Goal: Task Accomplishment & Management: Complete application form

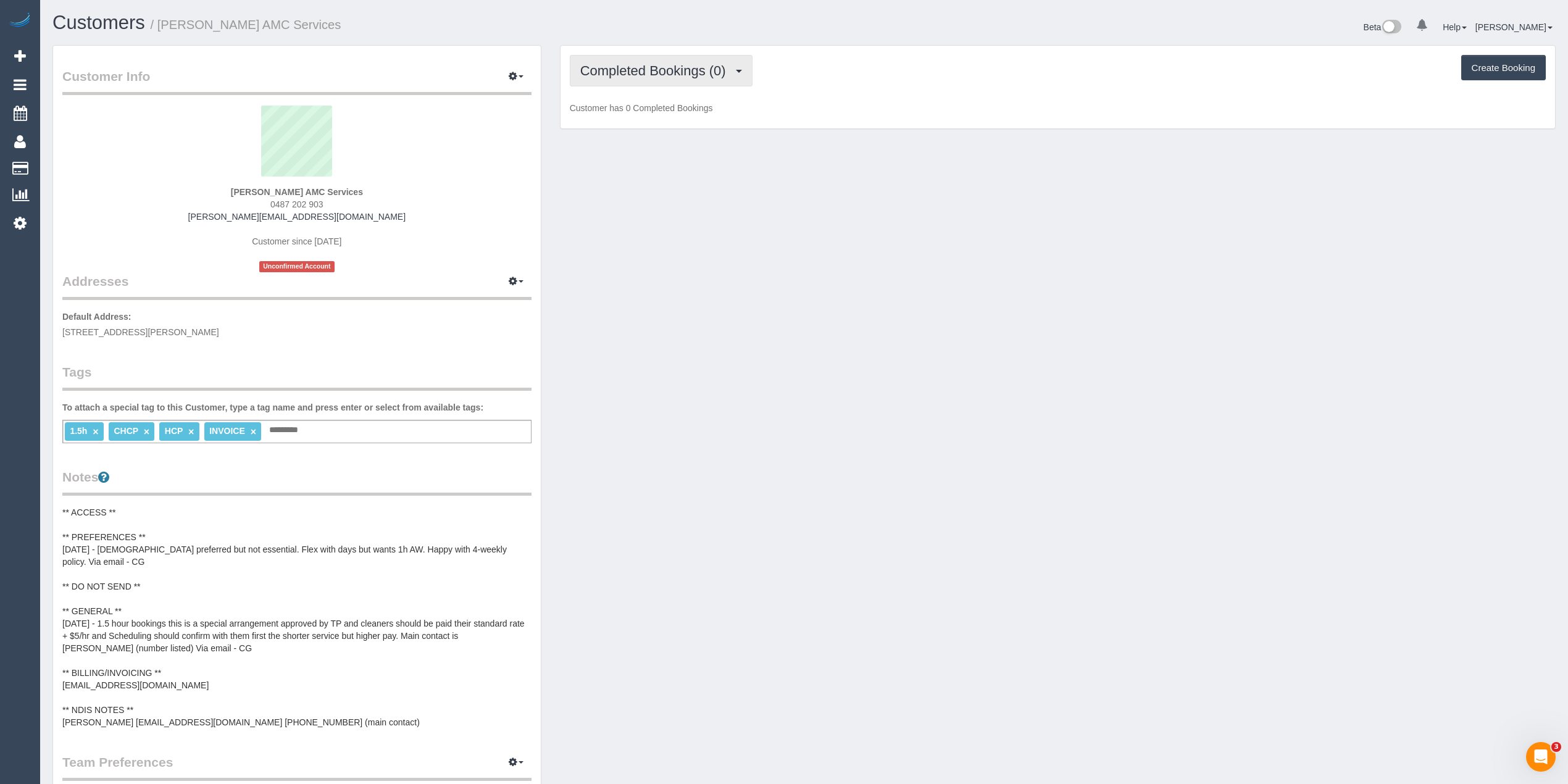
click at [635, 75] on span "Completed Bookings (0)" at bounding box center [656, 70] width 152 height 15
click at [642, 122] on link "Upcoming Bookings (12)" at bounding box center [635, 116] width 130 height 16
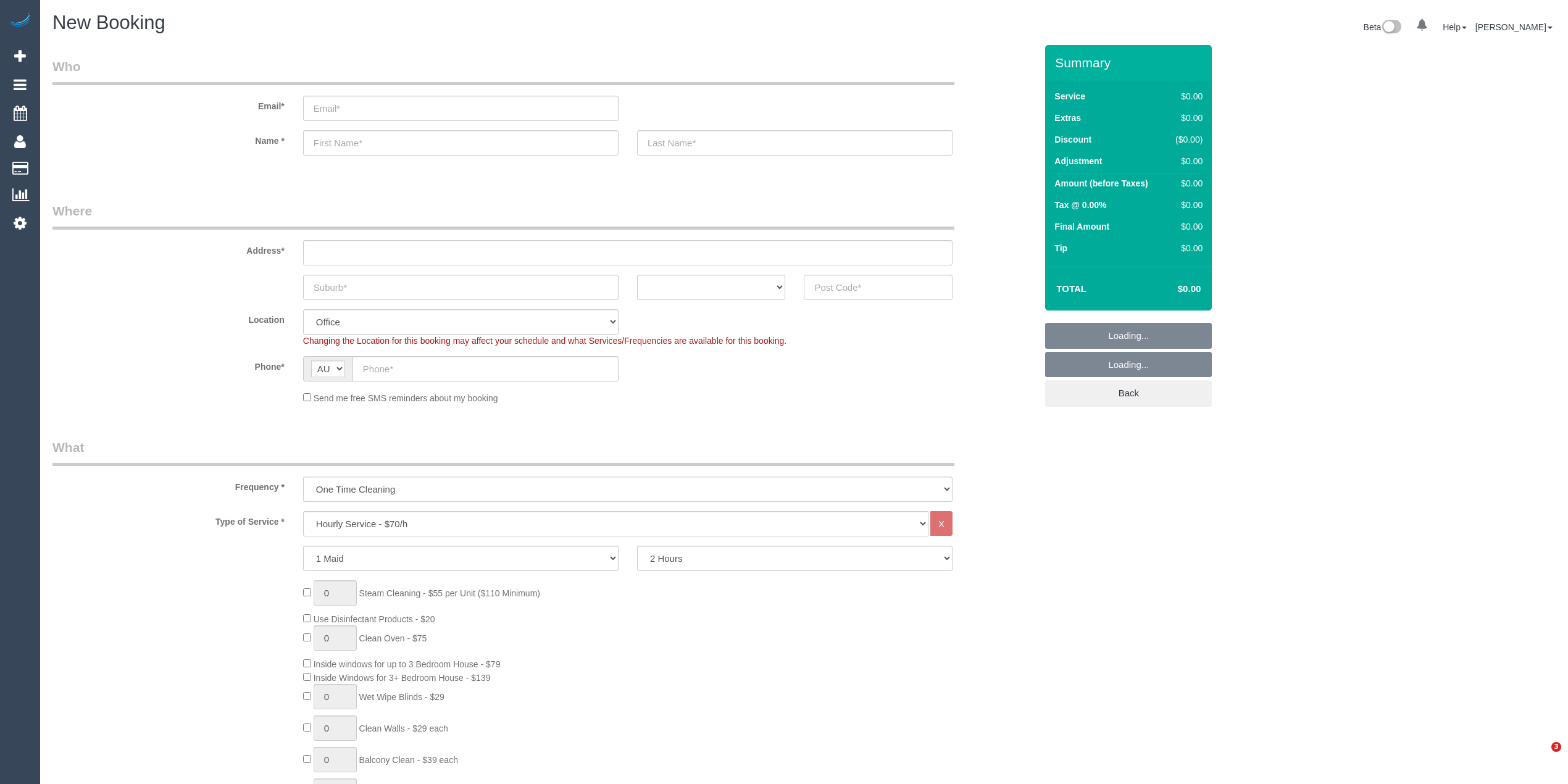
select select "object:2104"
click at [322, 250] on input "text" at bounding box center [628, 253] width 650 height 25
type input "-"
click at [396, 359] on input "text" at bounding box center [485, 369] width 266 height 25
paste input "61 405 610 545"
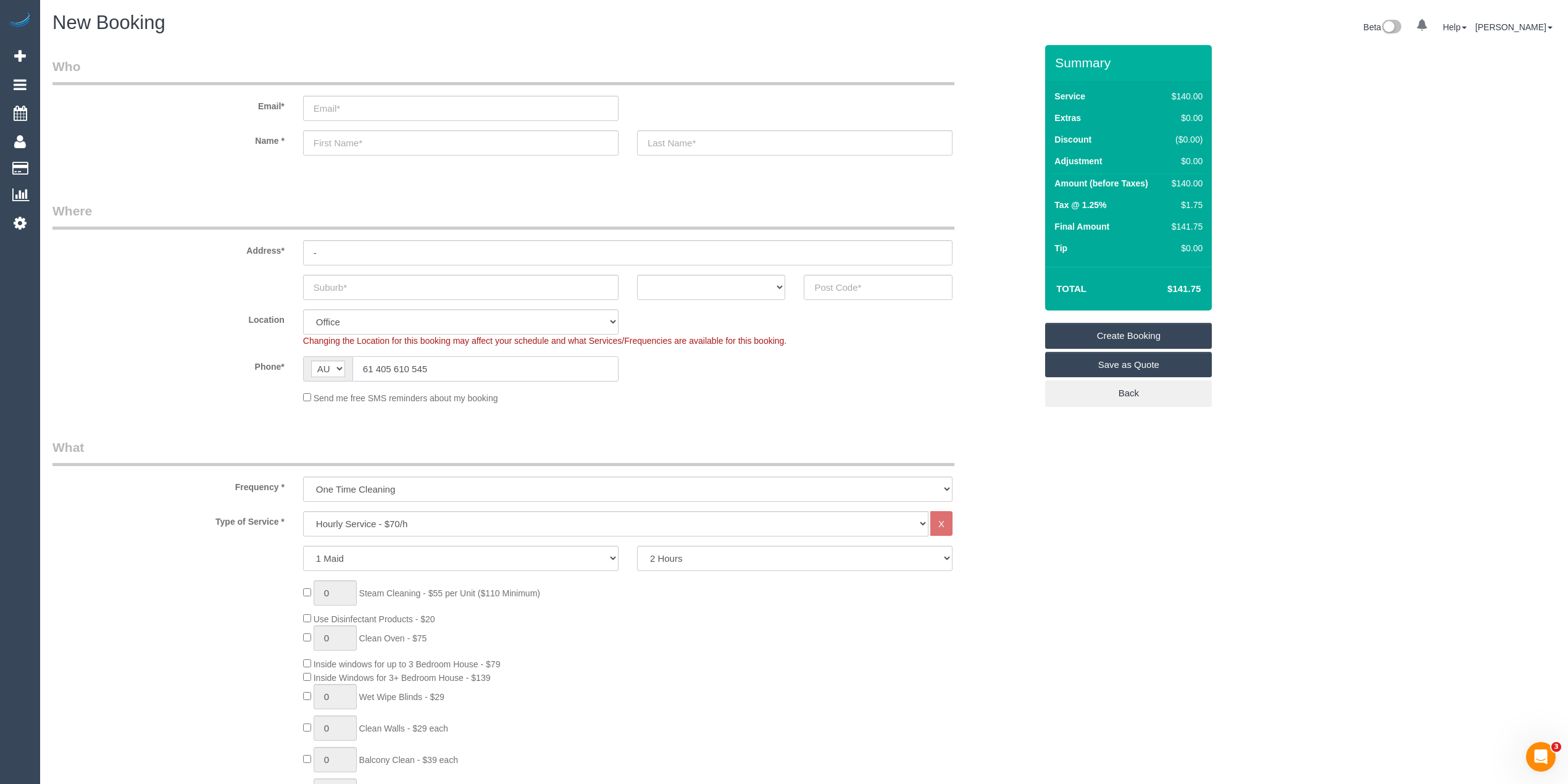
drag, startPoint x: 376, startPoint y: 365, endPoint x: 359, endPoint y: 363, distance: 17.1
click at [359, 363] on input "61 405 610 545" at bounding box center [485, 369] width 266 height 25
type input "0405 610 545"
click at [723, 280] on select "ACT [GEOGRAPHIC_DATA] NT [GEOGRAPHIC_DATA] SA TAS [GEOGRAPHIC_DATA] [GEOGRAPHIC…" at bounding box center [711, 287] width 149 height 25
select select "VIC"
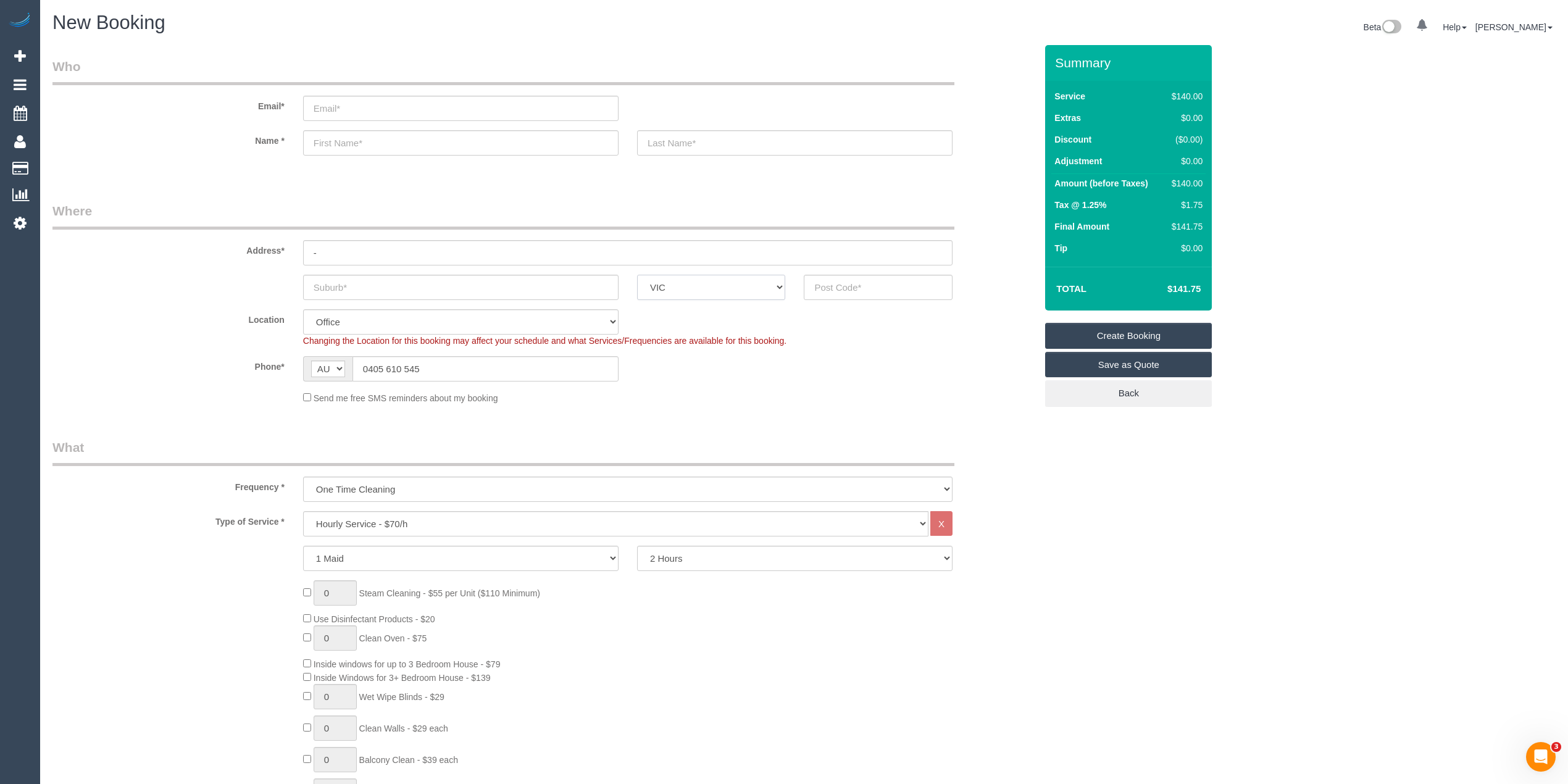
click at [637, 274] on select "ACT [GEOGRAPHIC_DATA] NT [GEOGRAPHIC_DATA] SA TAS [GEOGRAPHIC_DATA] [GEOGRAPHIC…" at bounding box center [711, 287] width 149 height 25
click at [339, 105] on input "email" at bounding box center [461, 108] width 315 height 25
click at [371, 134] on input "text" at bounding box center [461, 143] width 315 height 25
type input "[PERSON_NAME]"
type input "Black"
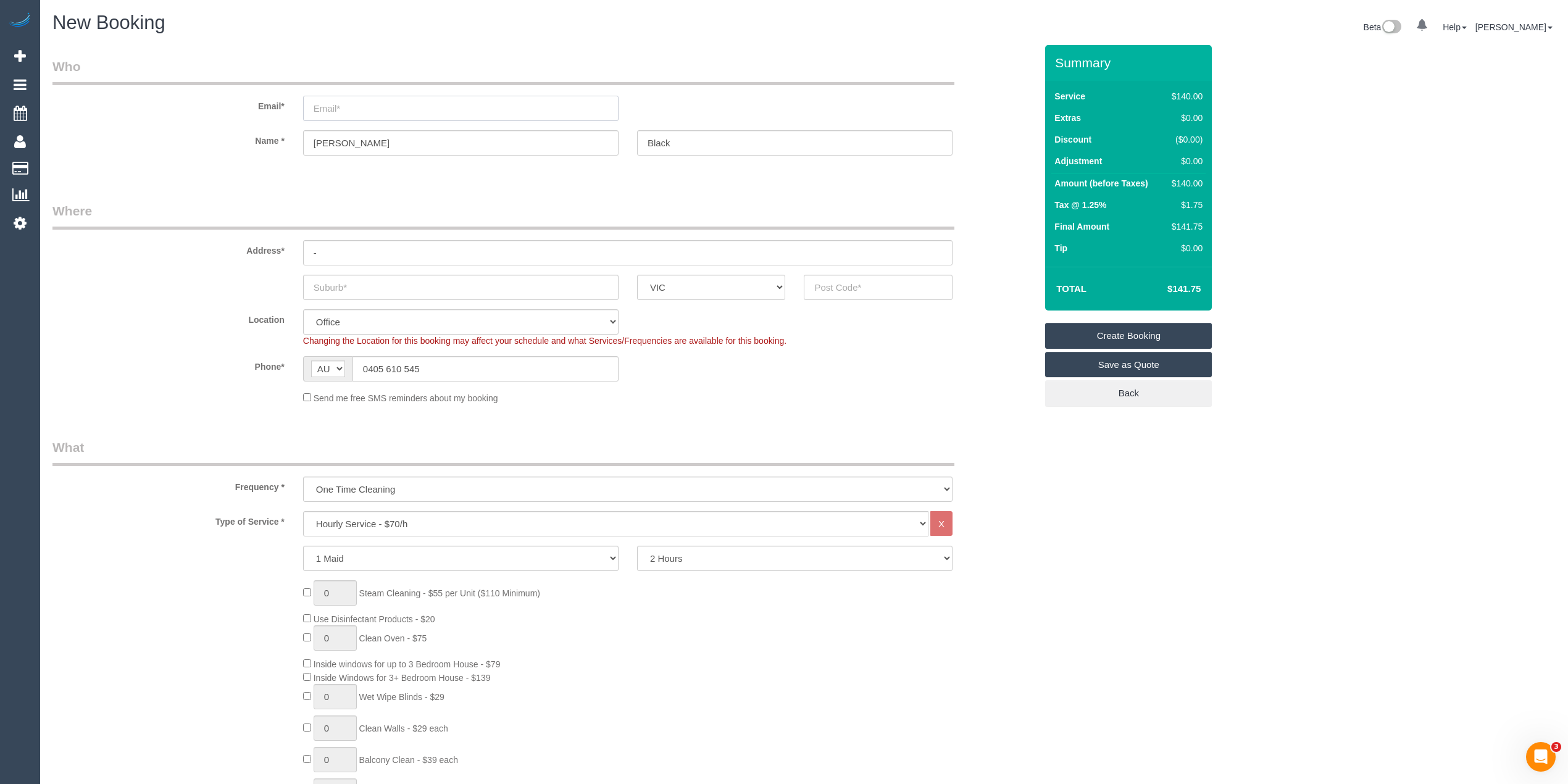
click at [354, 102] on input "email" at bounding box center [461, 108] width 315 height 25
type input "[EMAIL_ADDRESS][DOMAIN_NAME]"
click at [341, 290] on input "text" at bounding box center [461, 287] width 315 height 25
type input "[GEOGRAPHIC_DATA]"
drag, startPoint x: 353, startPoint y: 248, endPoint x: 273, endPoint y: 249, distance: 80.0
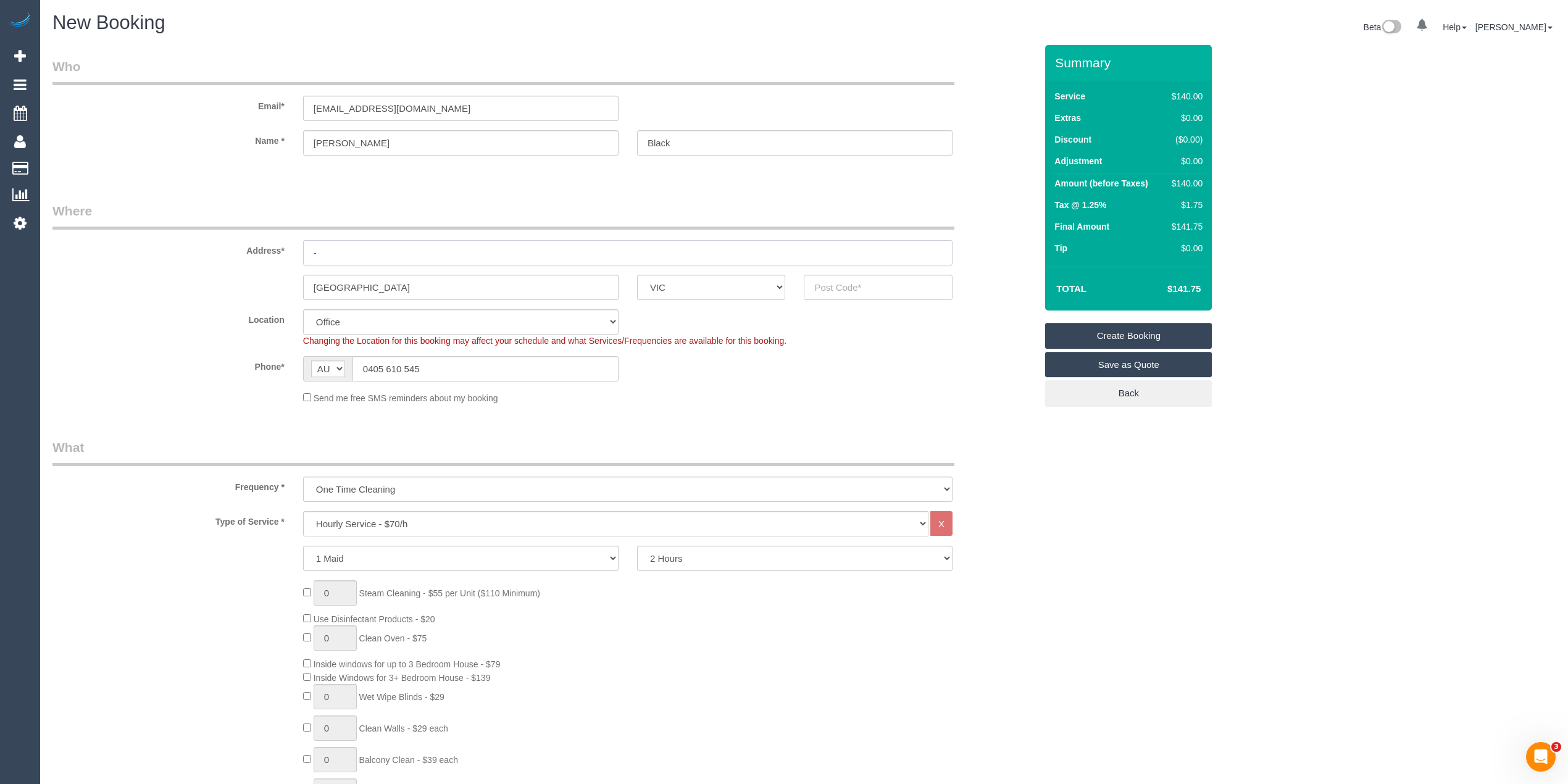
click at [273, 249] on div "Address* -" at bounding box center [544, 233] width 1002 height 63
type input "[STREET_ADDRESS][PERSON_NAME]"
drag, startPoint x: 373, startPoint y: 287, endPoint x: 274, endPoint y: 277, distance: 99.5
click at [274, 277] on div "[GEOGRAPHIC_DATA] ACT [GEOGRAPHIC_DATA] NT [GEOGRAPHIC_DATA] SA TAS [GEOGRAPHIC…" at bounding box center [544, 287] width 1002 height 25
click at [833, 284] on input "text" at bounding box center [878, 287] width 149 height 25
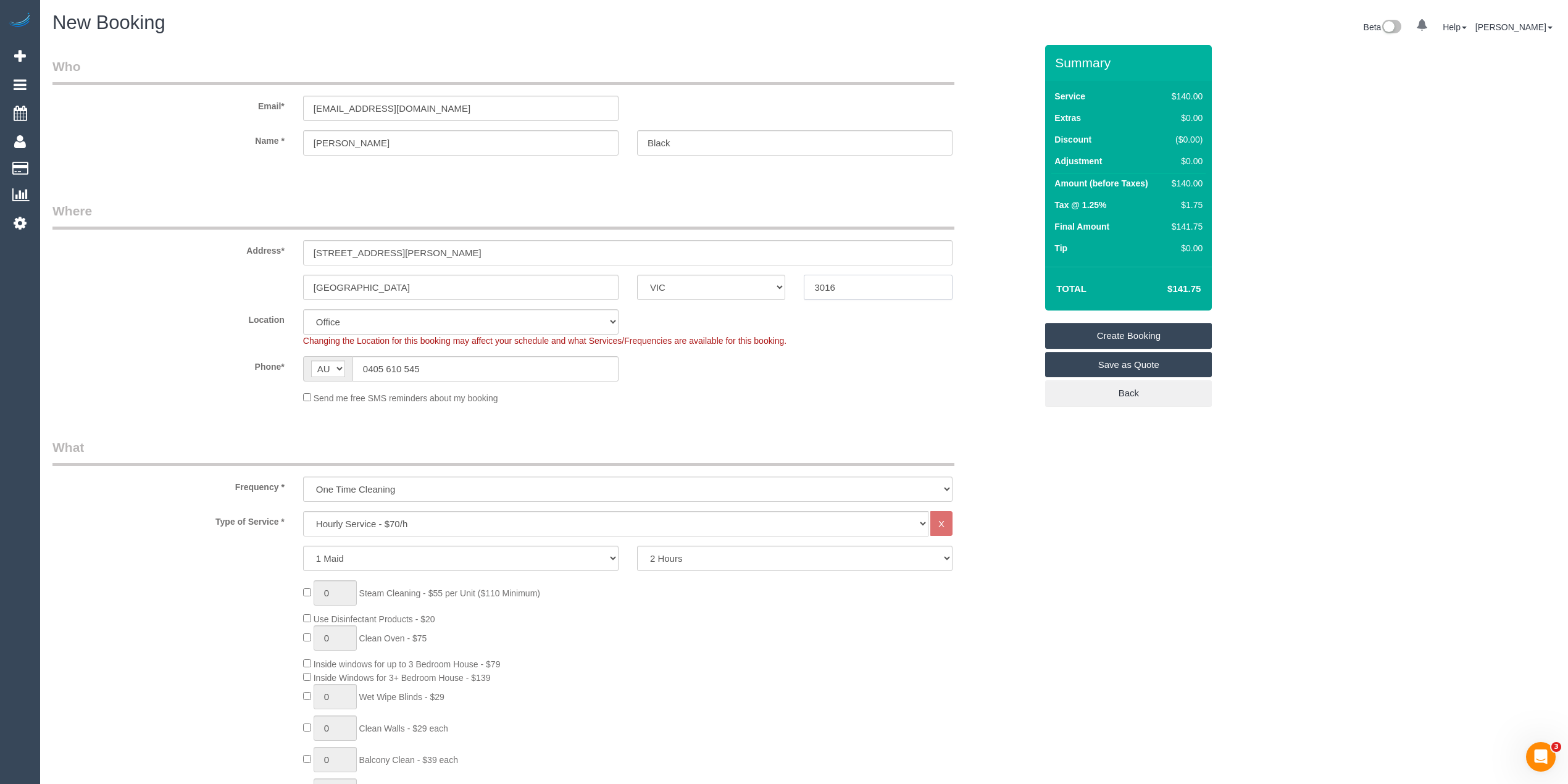
type input "3016"
click at [397, 326] on select "Office [GEOGRAPHIC_DATA] (North) East (South) [GEOGRAPHIC_DATA] (East) [GEOGRAP…" at bounding box center [461, 322] width 315 height 25
click at [395, 323] on select "Office [GEOGRAPHIC_DATA] (North) East (South) [GEOGRAPHIC_DATA] (East) [GEOGRAP…" at bounding box center [461, 322] width 315 height 25
select select "65"
click at [395, 323] on select "Office [GEOGRAPHIC_DATA] (North) East (South) [GEOGRAPHIC_DATA] (East) [GEOGRAP…" at bounding box center [461, 322] width 315 height 25
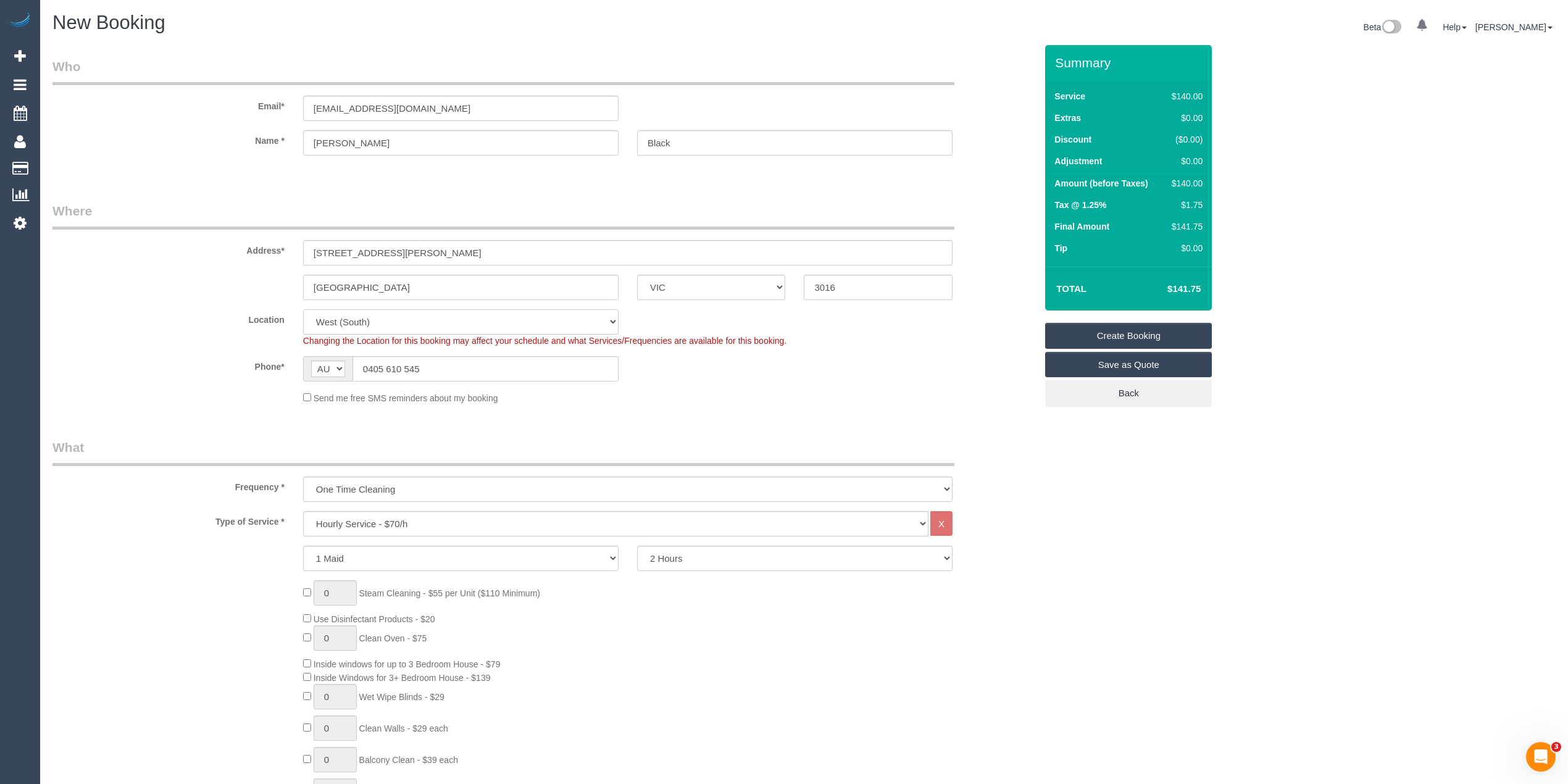
select select "object:2111"
select select "50"
click at [303, 309] on select "Office [GEOGRAPHIC_DATA] (North) East (South) [GEOGRAPHIC_DATA] (East) [GEOGRAP…" at bounding box center [461, 322] width 315 height 25
select select "object:2118"
click at [378, 521] on select "Hourly Service - $70/h Hourly Service - $65/h Hourly Service - $60/h Hourly Ser…" at bounding box center [616, 524] width 626 height 25
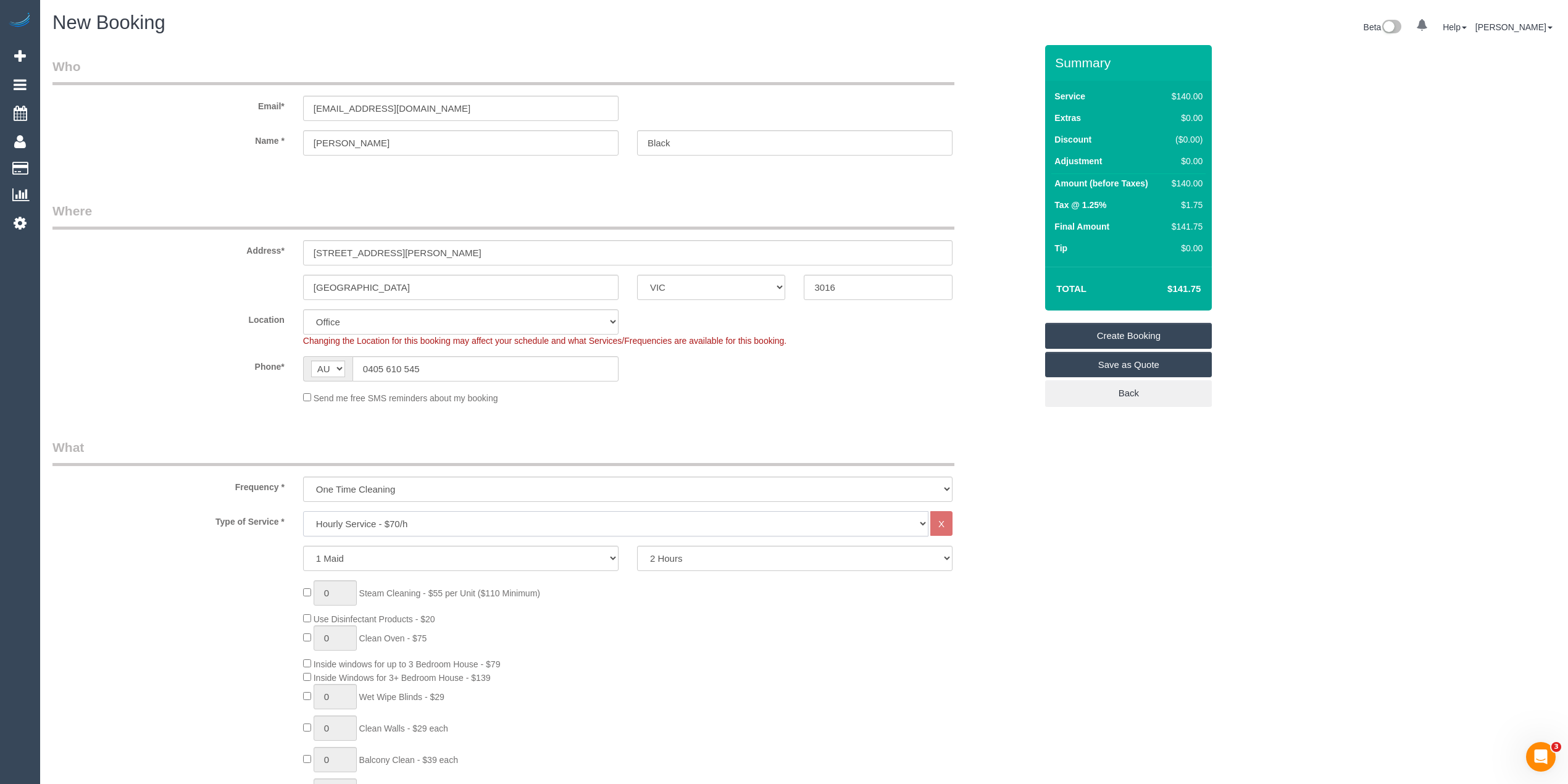
select select "19"
click at [303, 511] on select "Hourly Service - $70/h Hourly Service - $65/h Hourly Service - $60/h Hourly Ser…" at bounding box center [616, 524] width 626 height 25
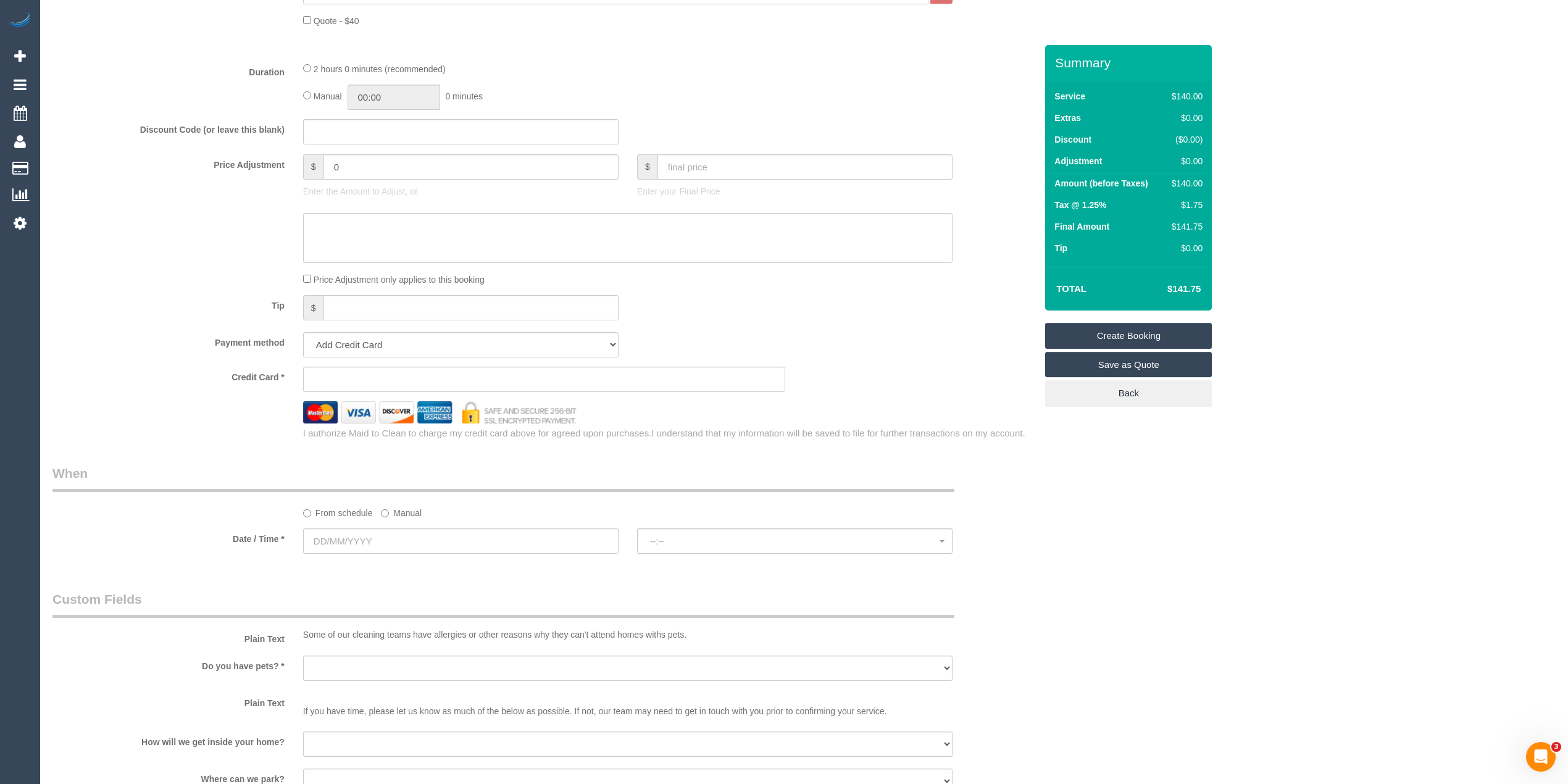
scroll to position [685, 0]
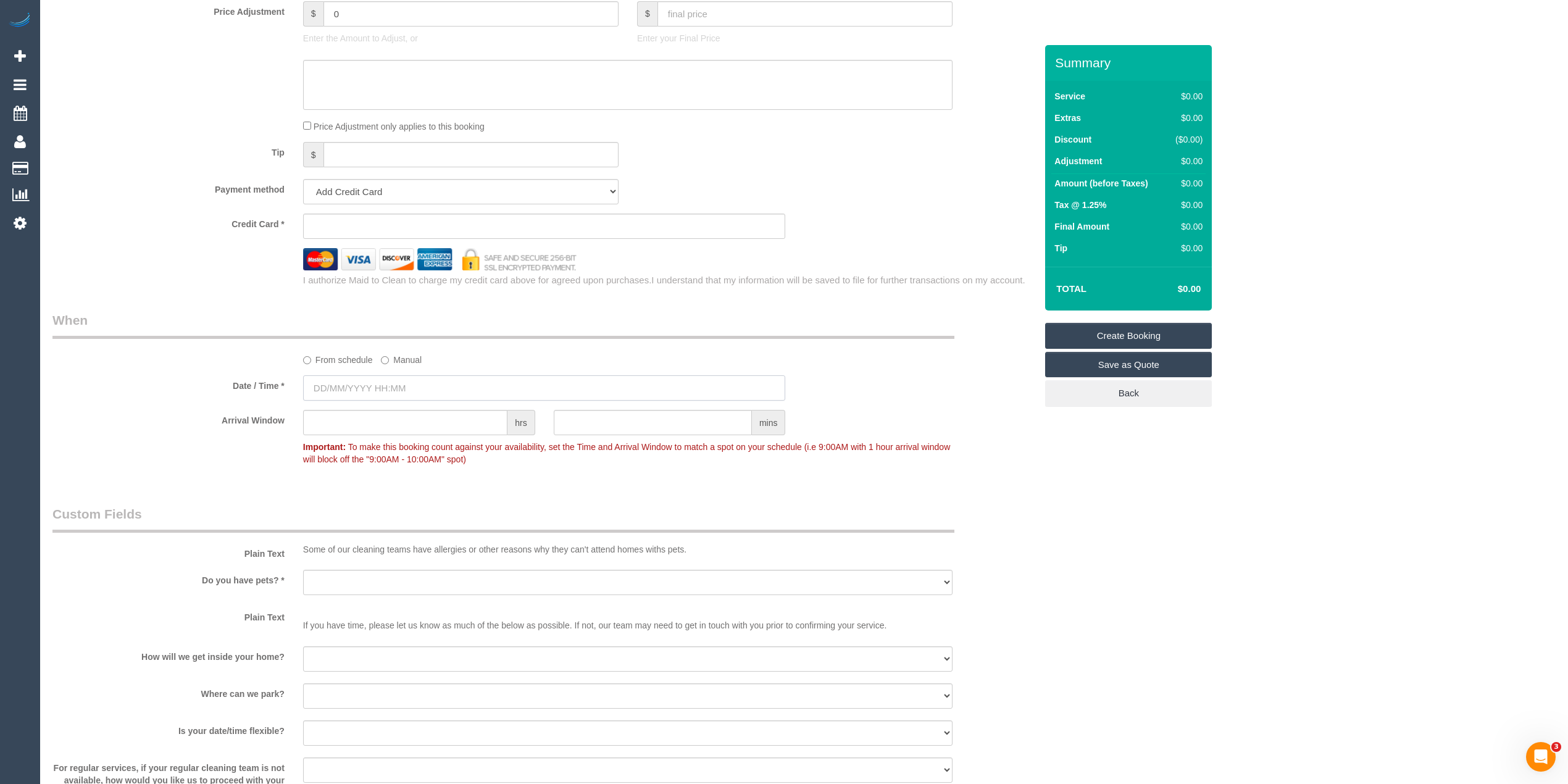
click at [339, 395] on input "text" at bounding box center [544, 388] width 483 height 25
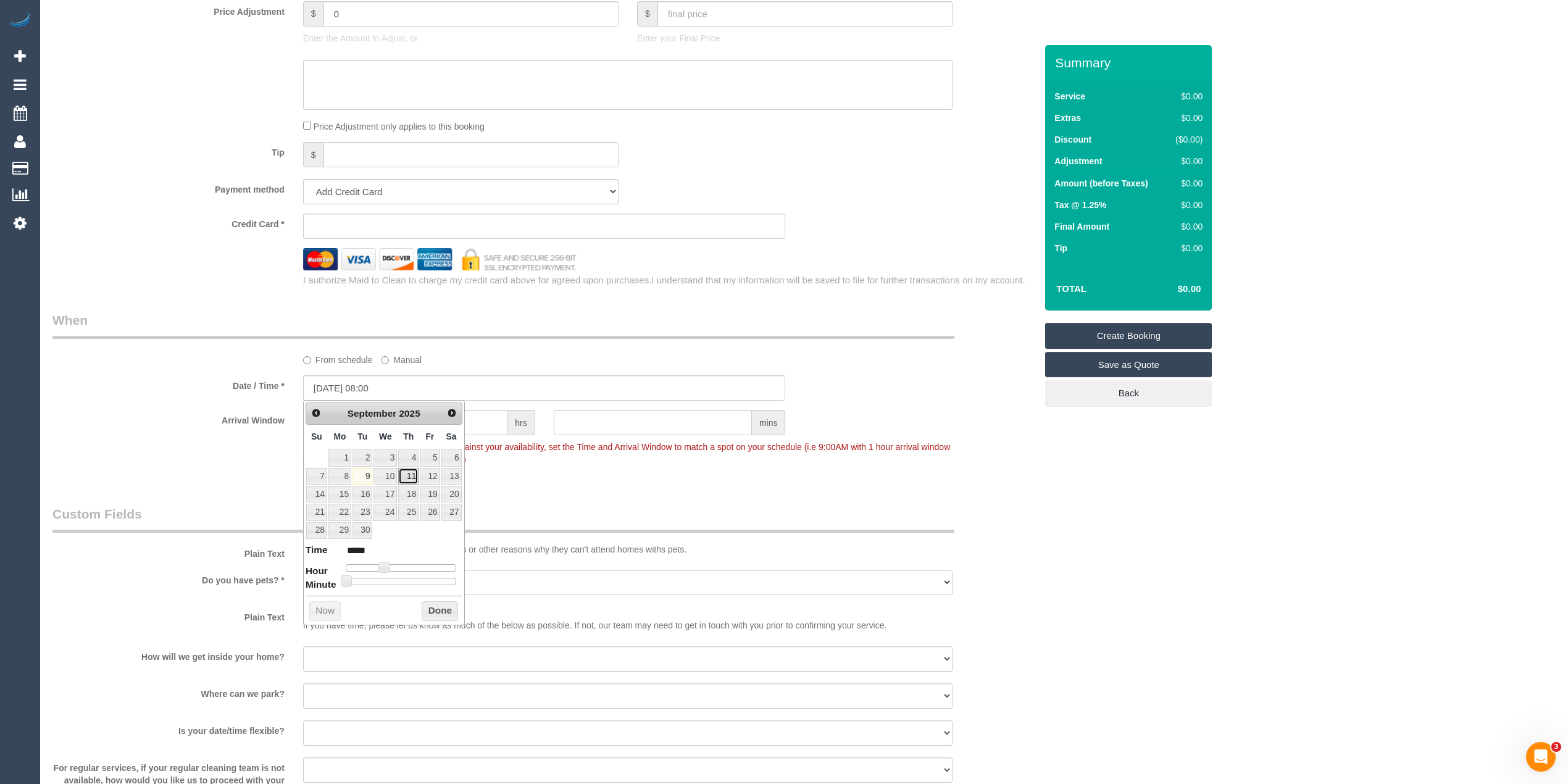
click at [411, 477] on link "11" at bounding box center [408, 476] width 21 height 17
type input "[DATE] 09:00"
type input "*****"
type input "[DATE] 10:00"
type input "*****"
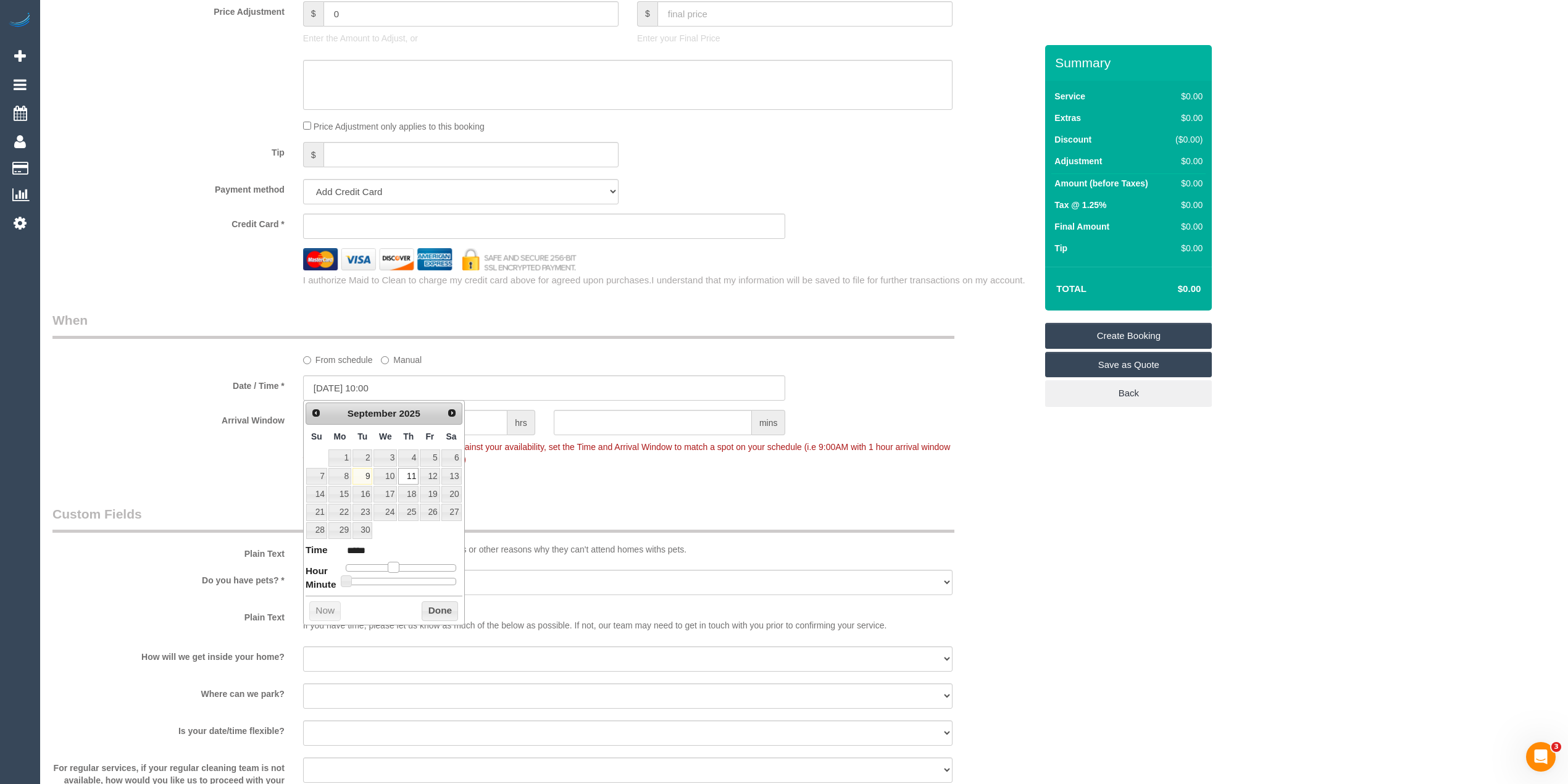
type input "[DATE] 11:00"
type input "*****"
type input "[DATE] 12:00"
type input "*****"
type input "[DATE] 15:00"
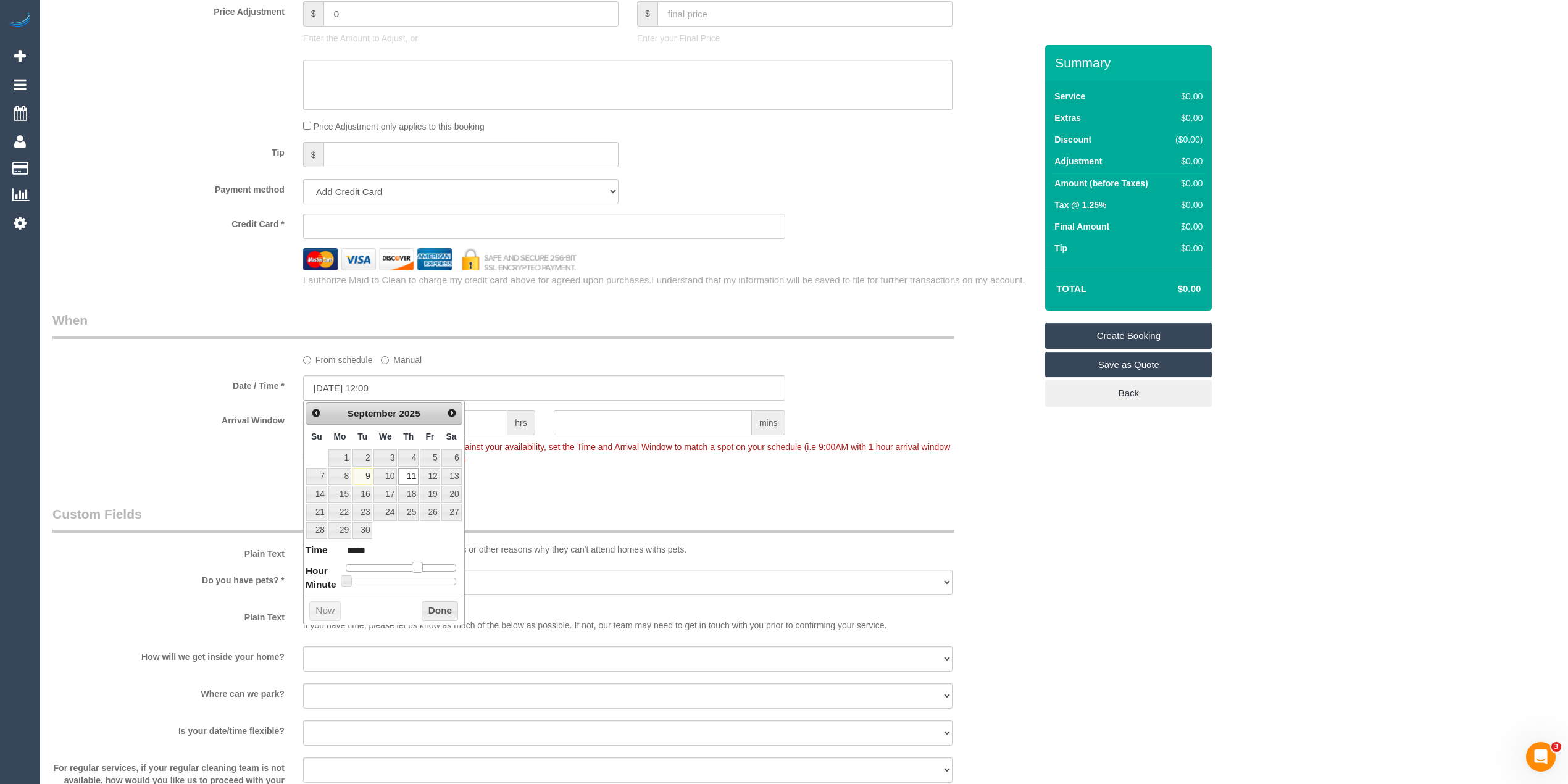
type input "*****"
type input "[DATE] 14:00"
type input "*****"
type input "[DATE] 15:00"
type input "*****"
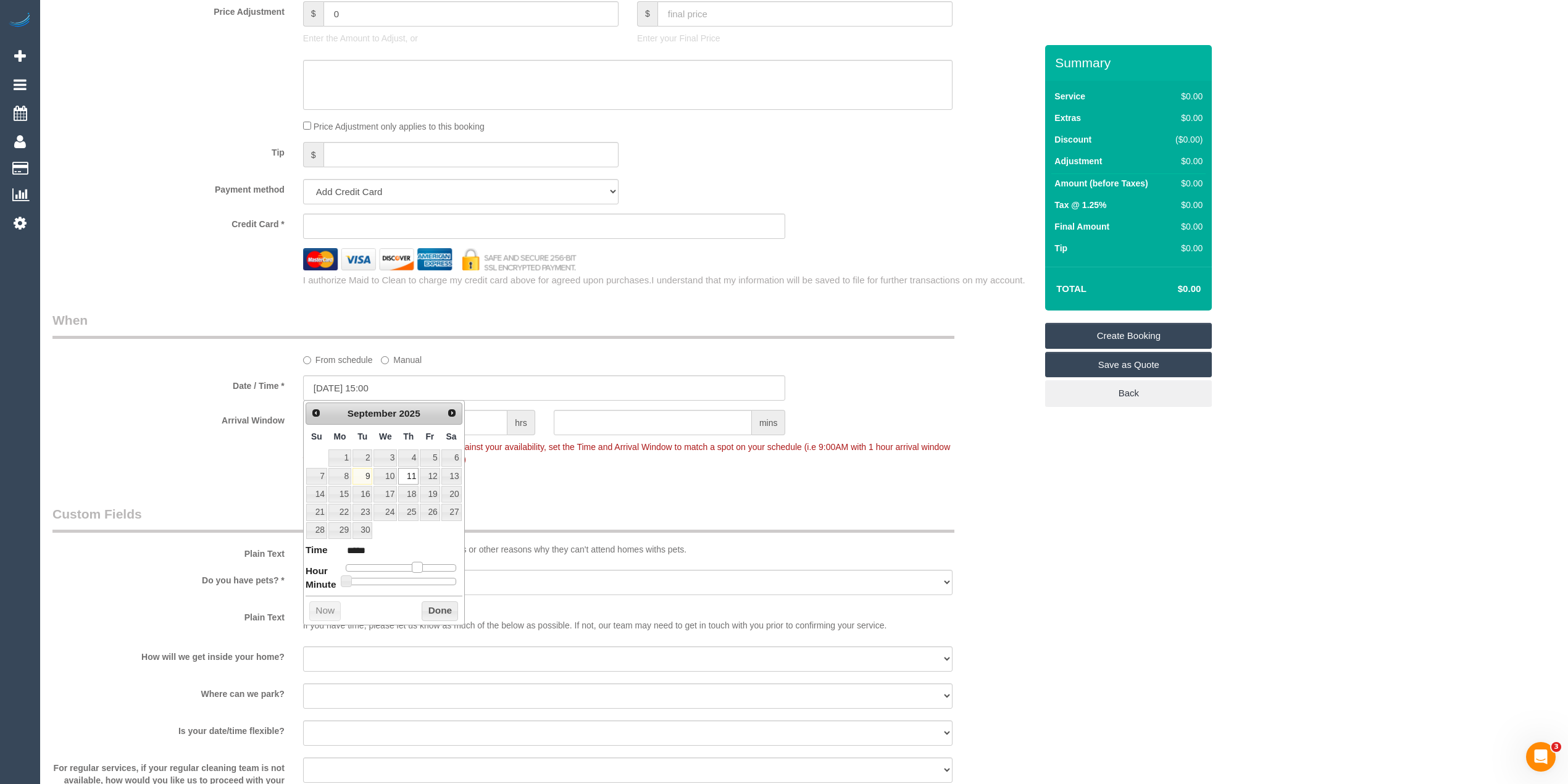
drag, startPoint x: 384, startPoint y: 569, endPoint x: 419, endPoint y: 568, distance: 35.0
click at [419, 568] on span at bounding box center [417, 567] width 11 height 11
type input "[DATE] 15:35"
type input "*****"
type input "[DATE] 15:30"
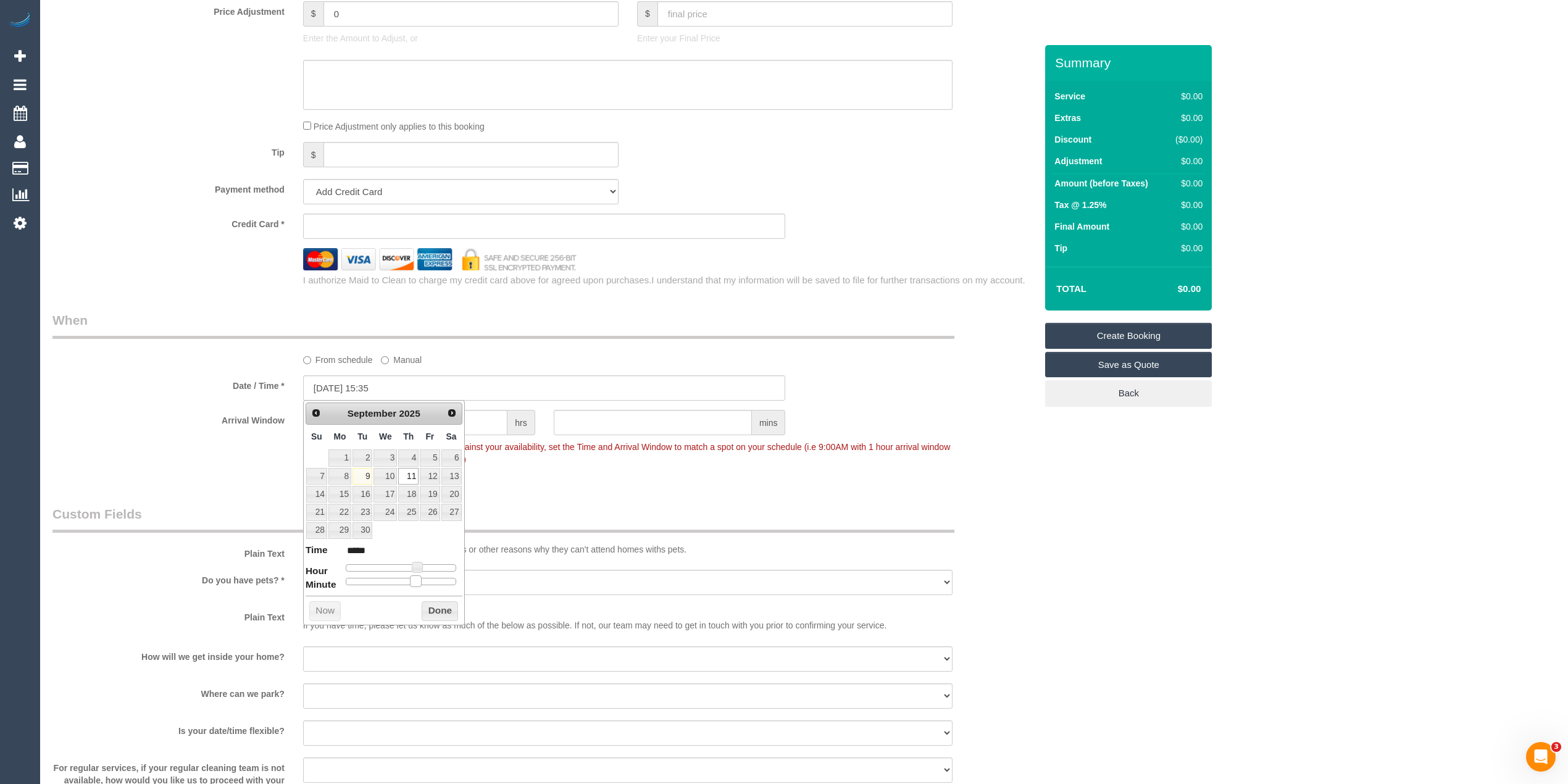
type input "*****"
click at [411, 579] on span at bounding box center [405, 581] width 11 height 11
click at [1219, 552] on div "Who Email* [EMAIL_ADDRESS][DOMAIN_NAME] Name * [PERSON_NAME] Where Address* [ST…" at bounding box center [804, 290] width 1503 height 1861
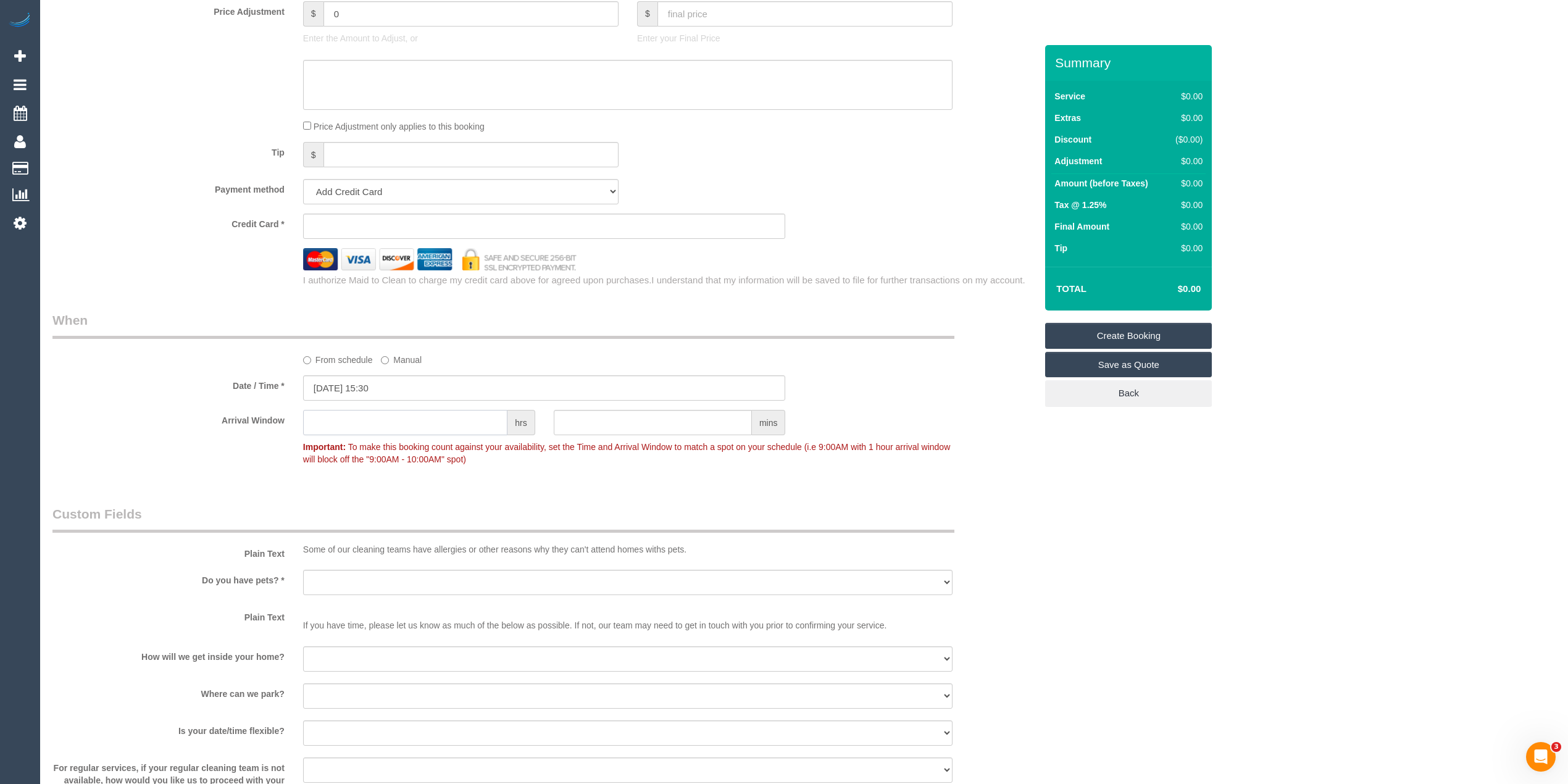
click at [355, 421] on input "text" at bounding box center [405, 423] width 204 height 25
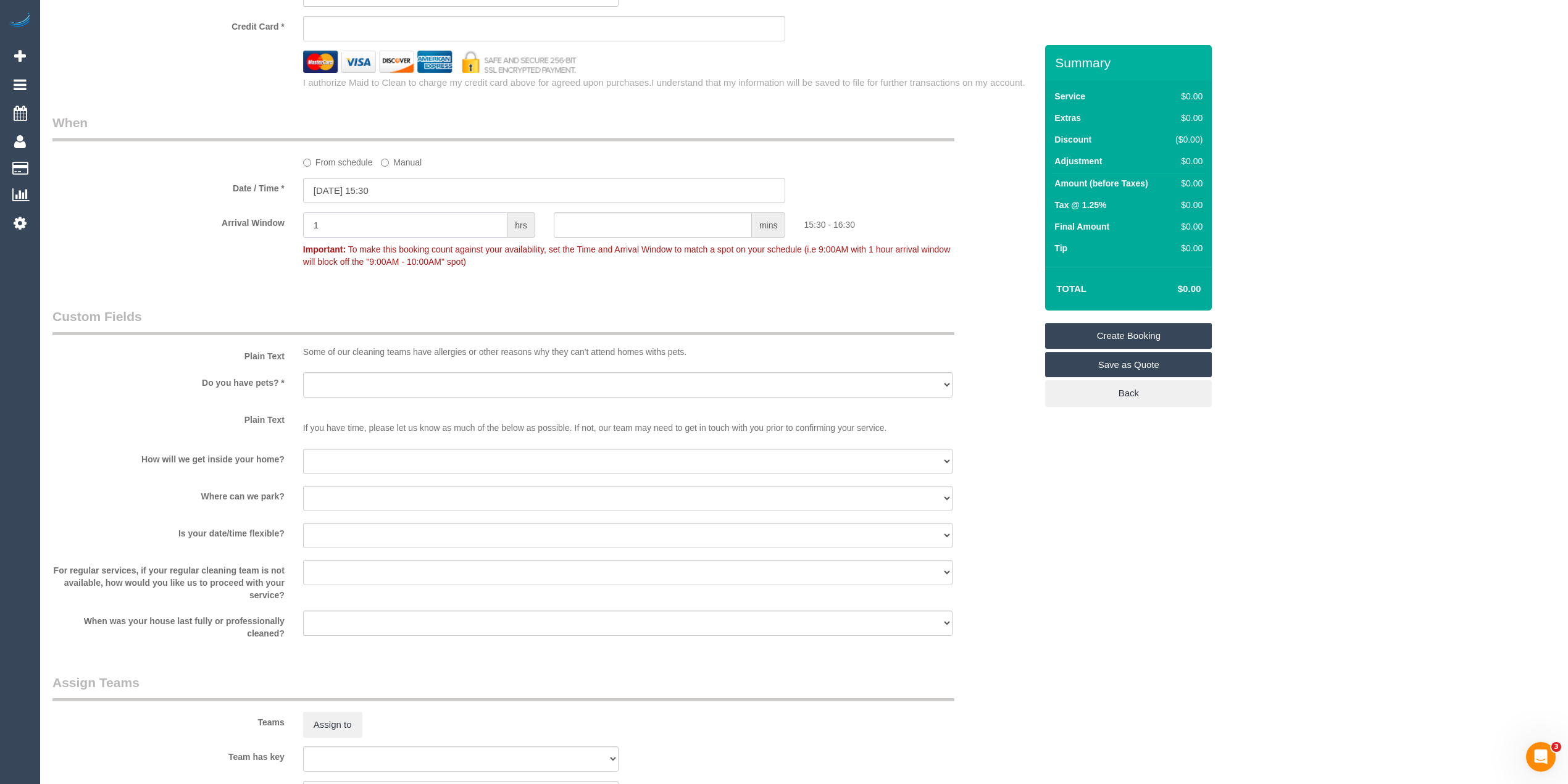
scroll to position [961, 0]
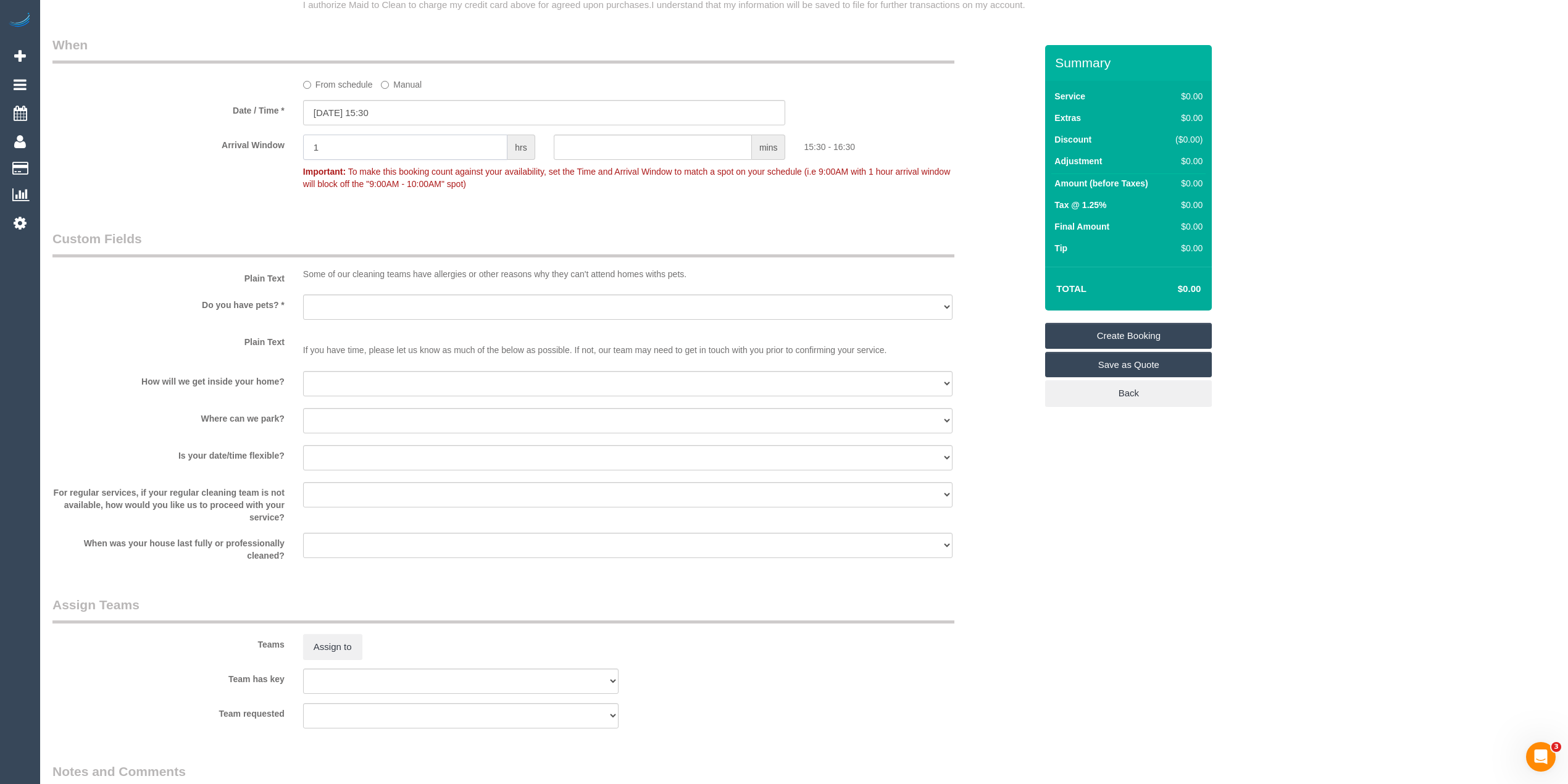
type input "1"
click at [322, 295] on select "Yes - Cats Yes - Dogs No pets Yes - Dogs and Cats Yes - Other" at bounding box center [628, 307] width 650 height 25
select select "number:28"
click at [303, 295] on select "Yes - Cats Yes - Dogs No pets Yes - Dogs and Cats Yes - Other" at bounding box center [628, 307] width 650 height 25
click at [321, 379] on select "I will be home Key will be left (please provide details below) Lock box/Access …" at bounding box center [628, 384] width 650 height 25
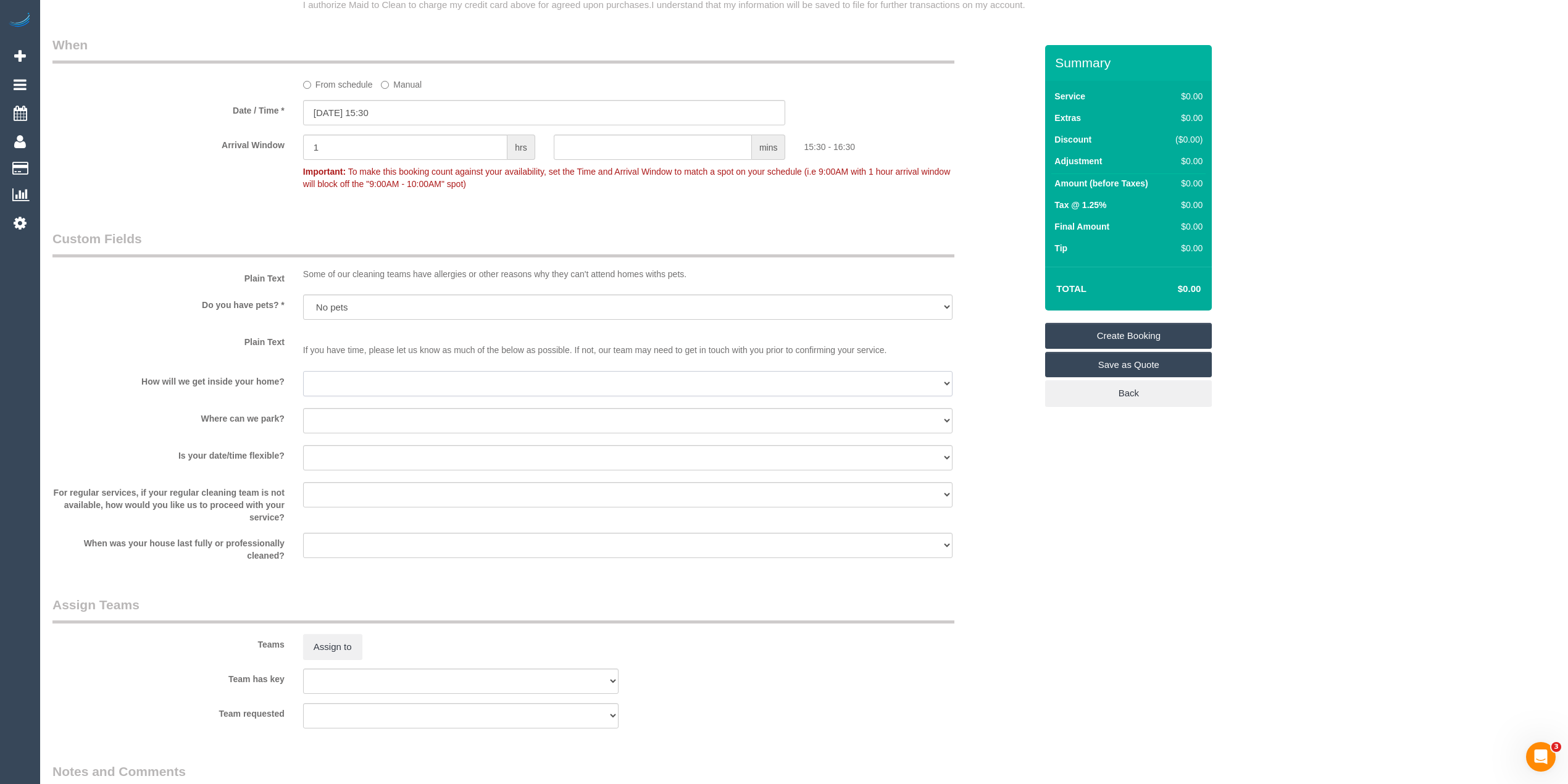
select select "number:14"
click at [303, 371] on select "I will be home Key will be left (please provide details below) Lock box/Access …" at bounding box center [628, 384] width 650 height 25
click at [347, 411] on select "I will provide parking on-site Free street parking Paid street parking (cost wi…" at bounding box center [628, 421] width 650 height 25
select select "number:19"
click at [303, 408] on select "I will provide parking on-site Free street parking Paid street parking (cost wi…" at bounding box center [628, 421] width 650 height 25
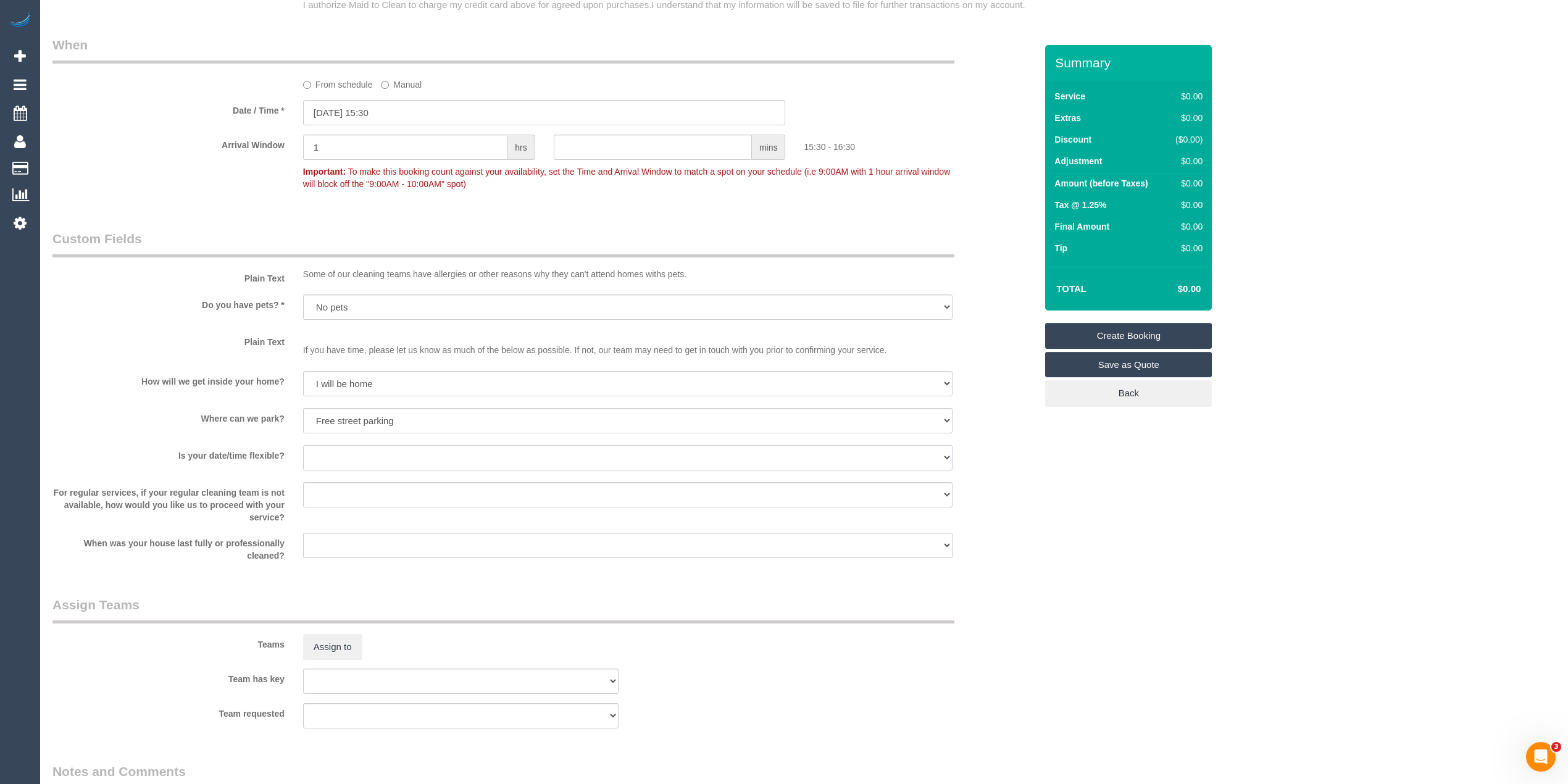
click at [341, 453] on select "Yes - date and time Yes - date but not time Yes - time but not date No - No fle…" at bounding box center [628, 458] width 650 height 25
select select "number:24"
click at [303, 445] on select "Yes - date and time Yes - date but not time Yes - time but not date No - No fle…" at bounding box center [628, 458] width 650 height 25
click at [687, 734] on fieldset "Assign Teams Teams Assign to Team has key (0) Account - Tech (0) Office (0) [PE…" at bounding box center [544, 667] width 984 height 143
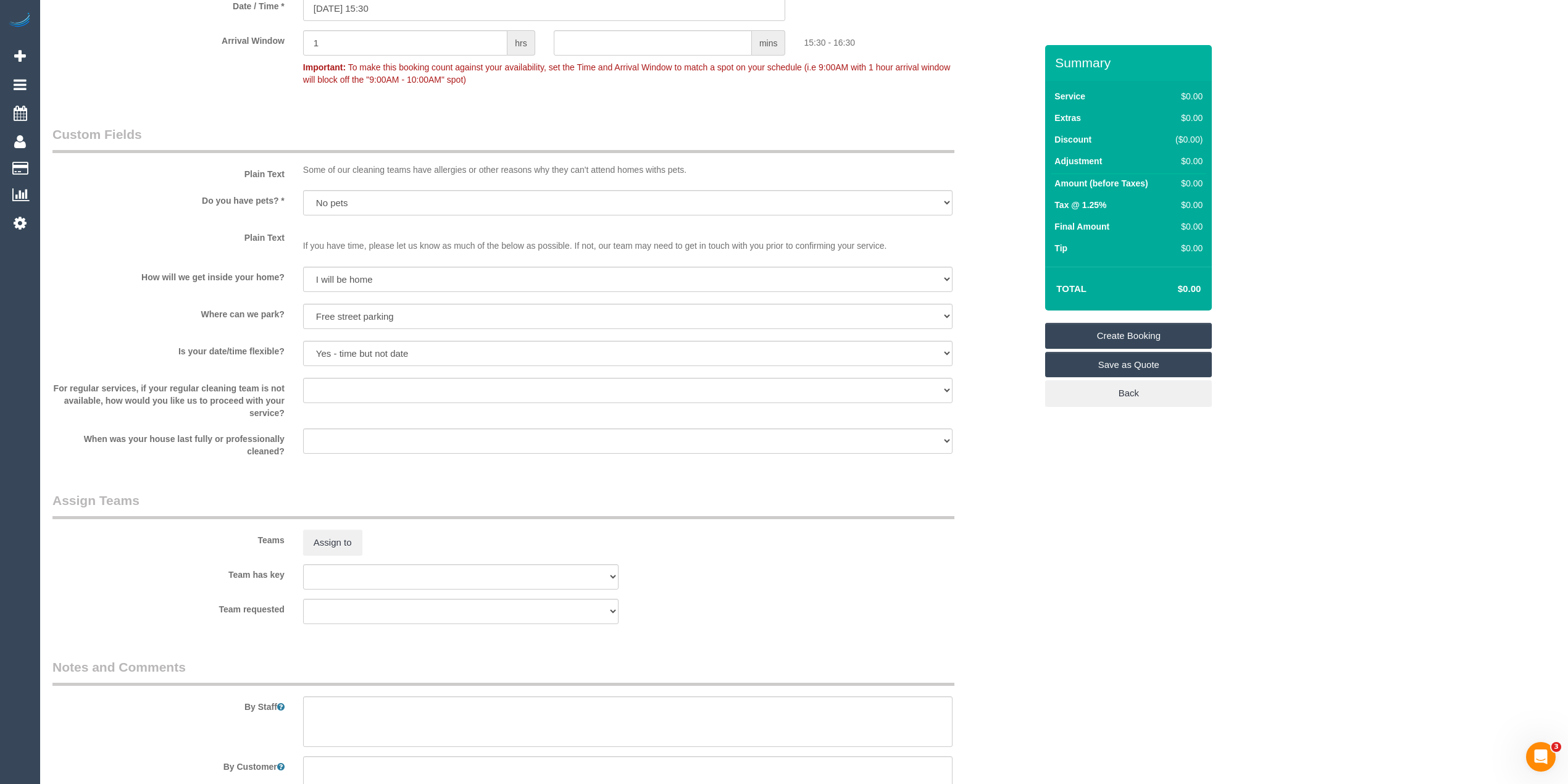
scroll to position [1164, 0]
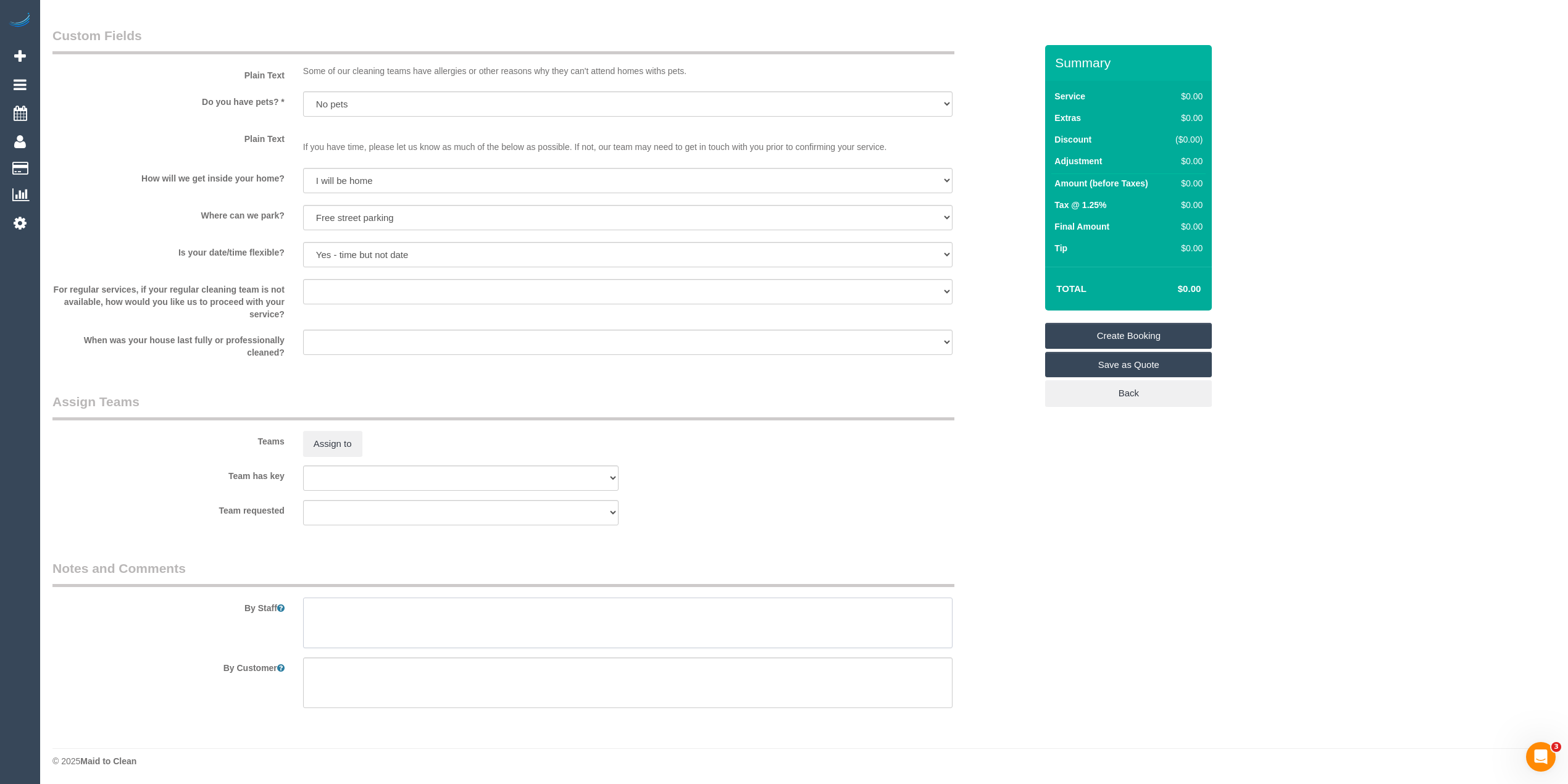
click at [341, 620] on textarea at bounding box center [628, 623] width 650 height 51
type textarea "W"
paste textarea "Please take a short video of the place and describe what needs to be done. Plea…"
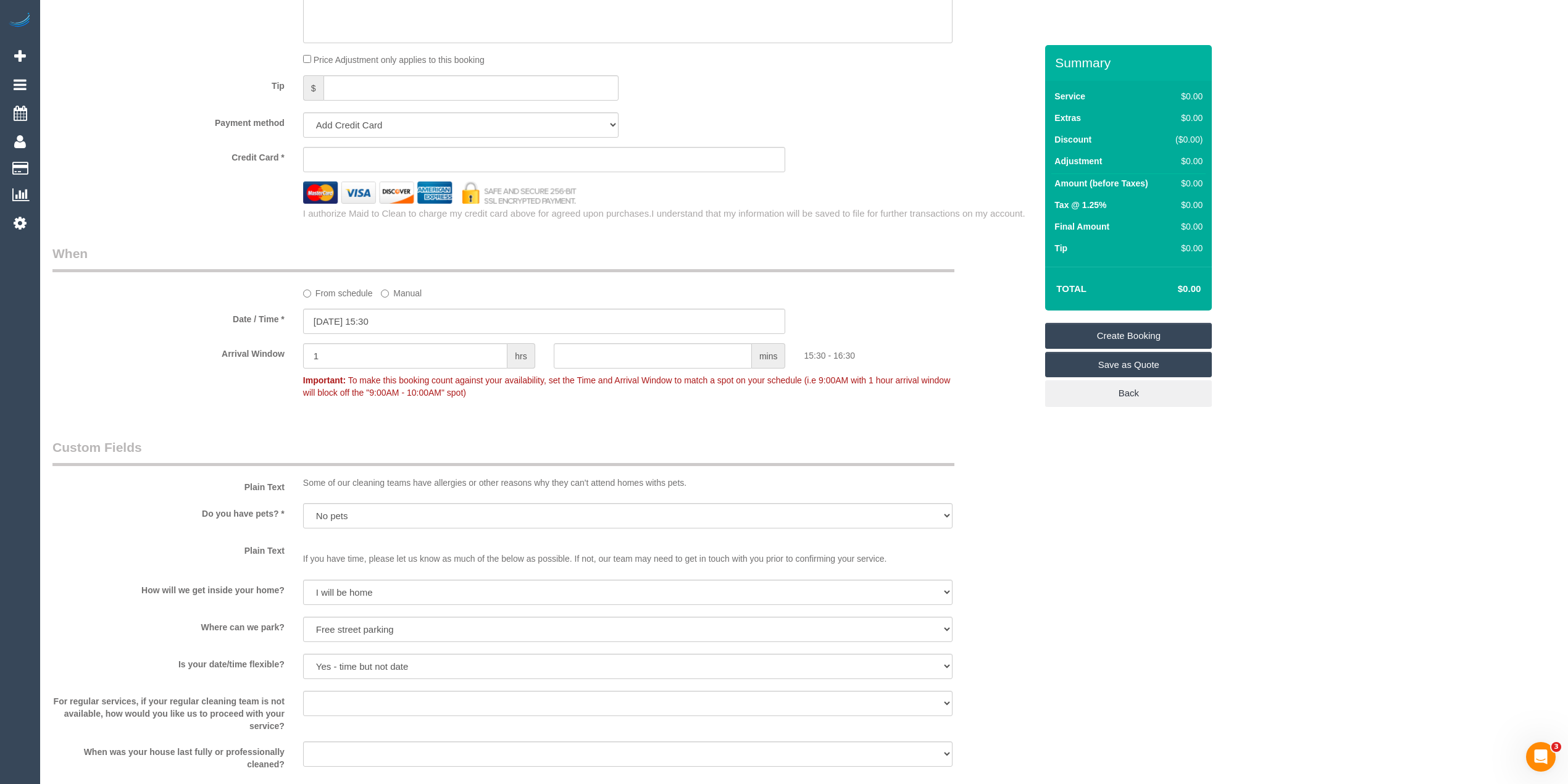
type textarea "Quote requested for a deceased estate. Please take a short video of the place a…"
click at [324, 122] on select "Add Credit Card Cash Check Paypal" at bounding box center [461, 125] width 315 height 25
select select "string:check"
click at [303, 112] on select "Add Credit Card Cash Check Paypal" at bounding box center [461, 125] width 315 height 25
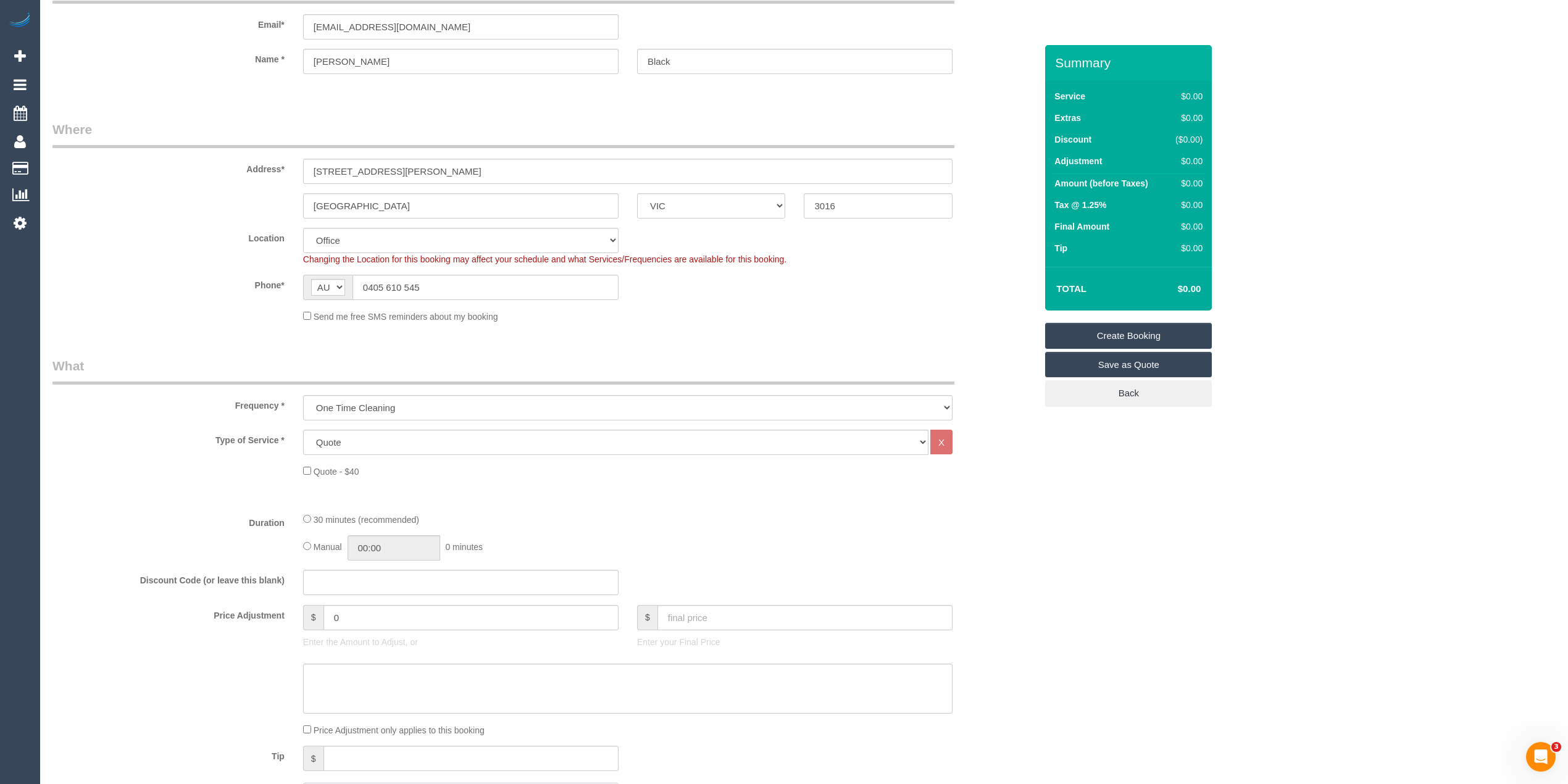
scroll to position [0, 0]
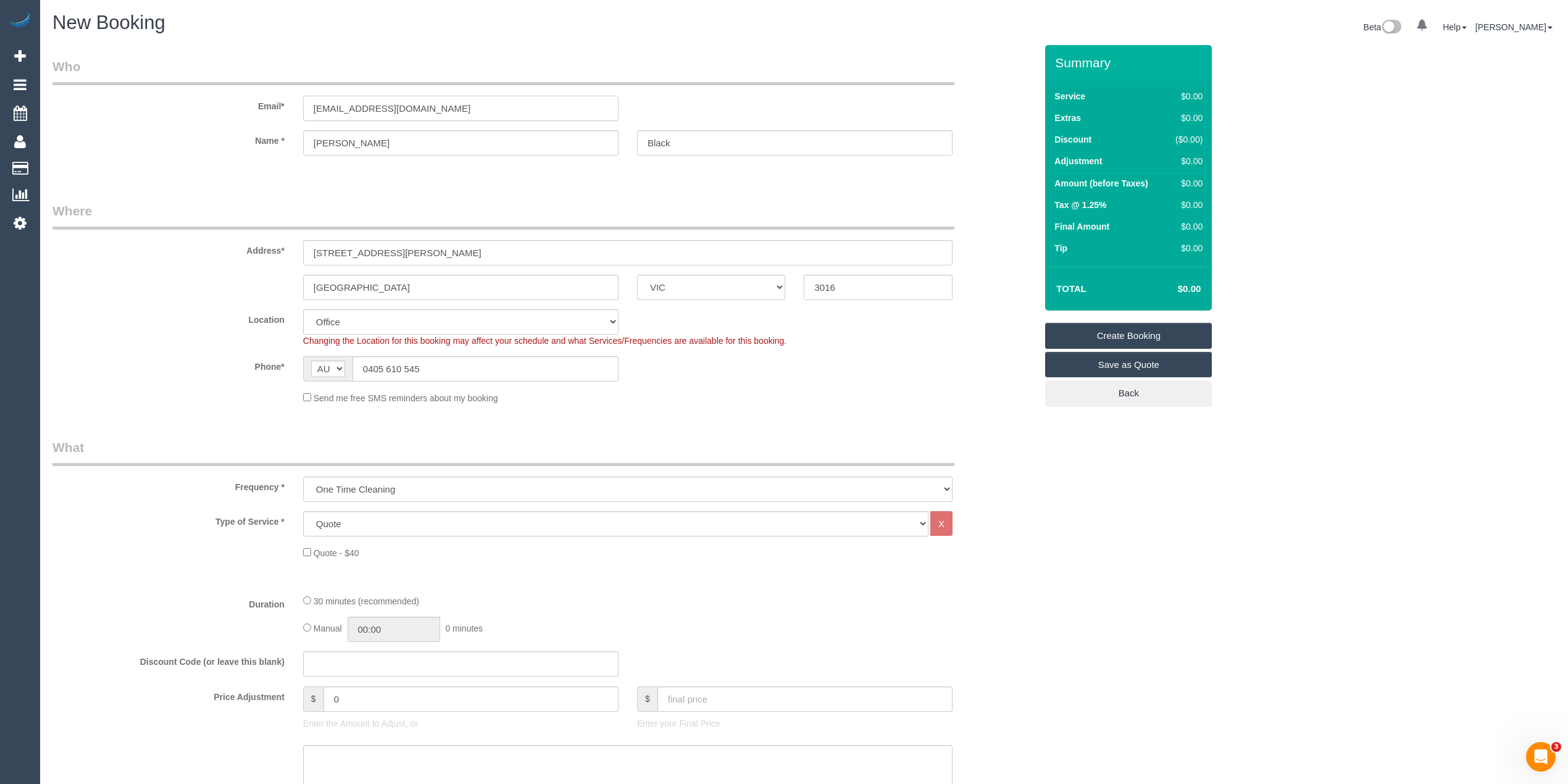
drag, startPoint x: 425, startPoint y: 106, endPoint x: 257, endPoint y: 99, distance: 168.1
click at [265, 99] on div "Email* [EMAIL_ADDRESS][DOMAIN_NAME]" at bounding box center [544, 89] width 1002 height 63
click at [1129, 327] on link "Create Booking" at bounding box center [1129, 336] width 167 height 26
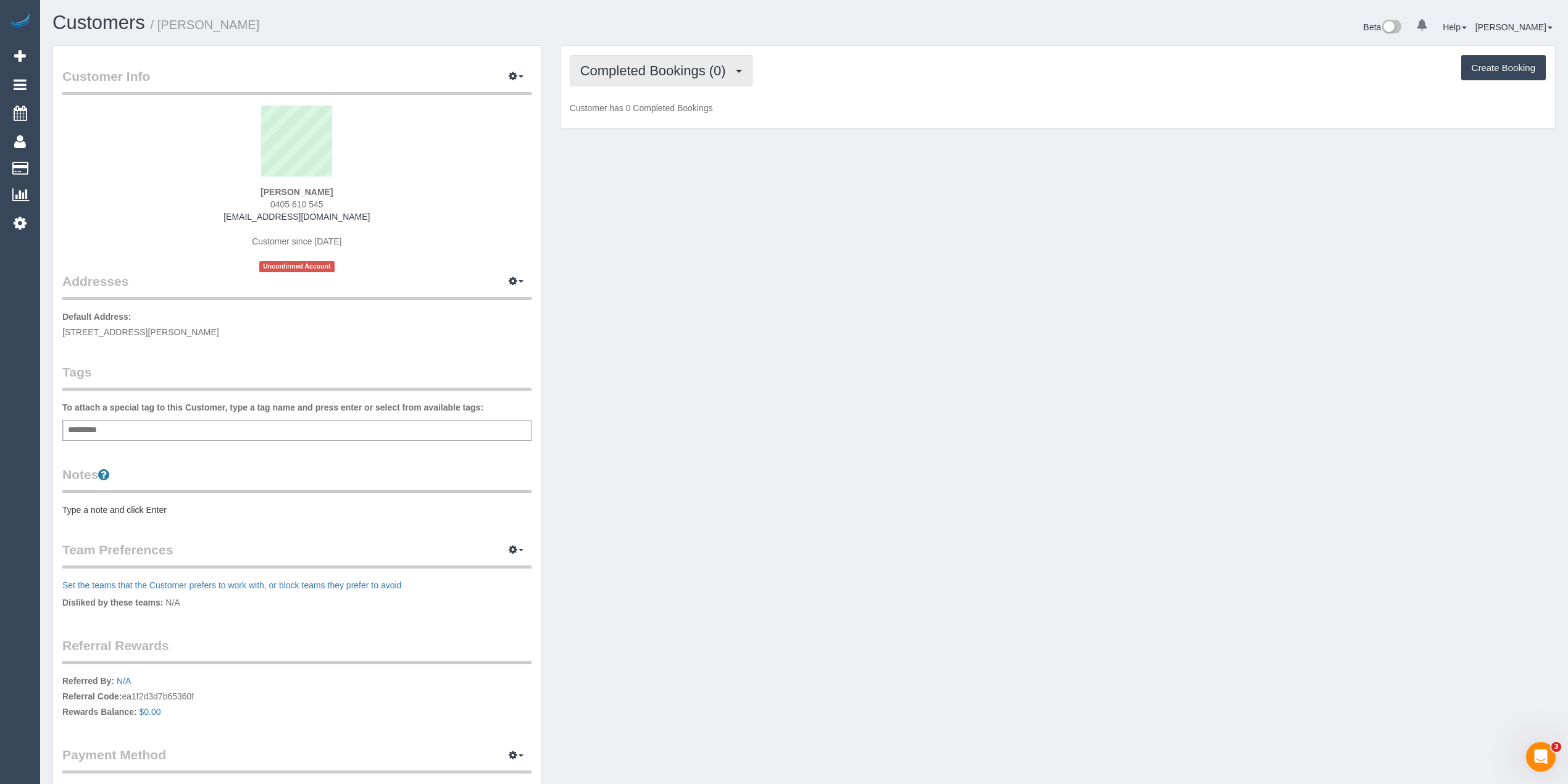
click at [635, 74] on span "Completed Bookings (0)" at bounding box center [656, 70] width 152 height 15
click at [642, 118] on link "Upcoming Bookings (1)" at bounding box center [634, 116] width 128 height 16
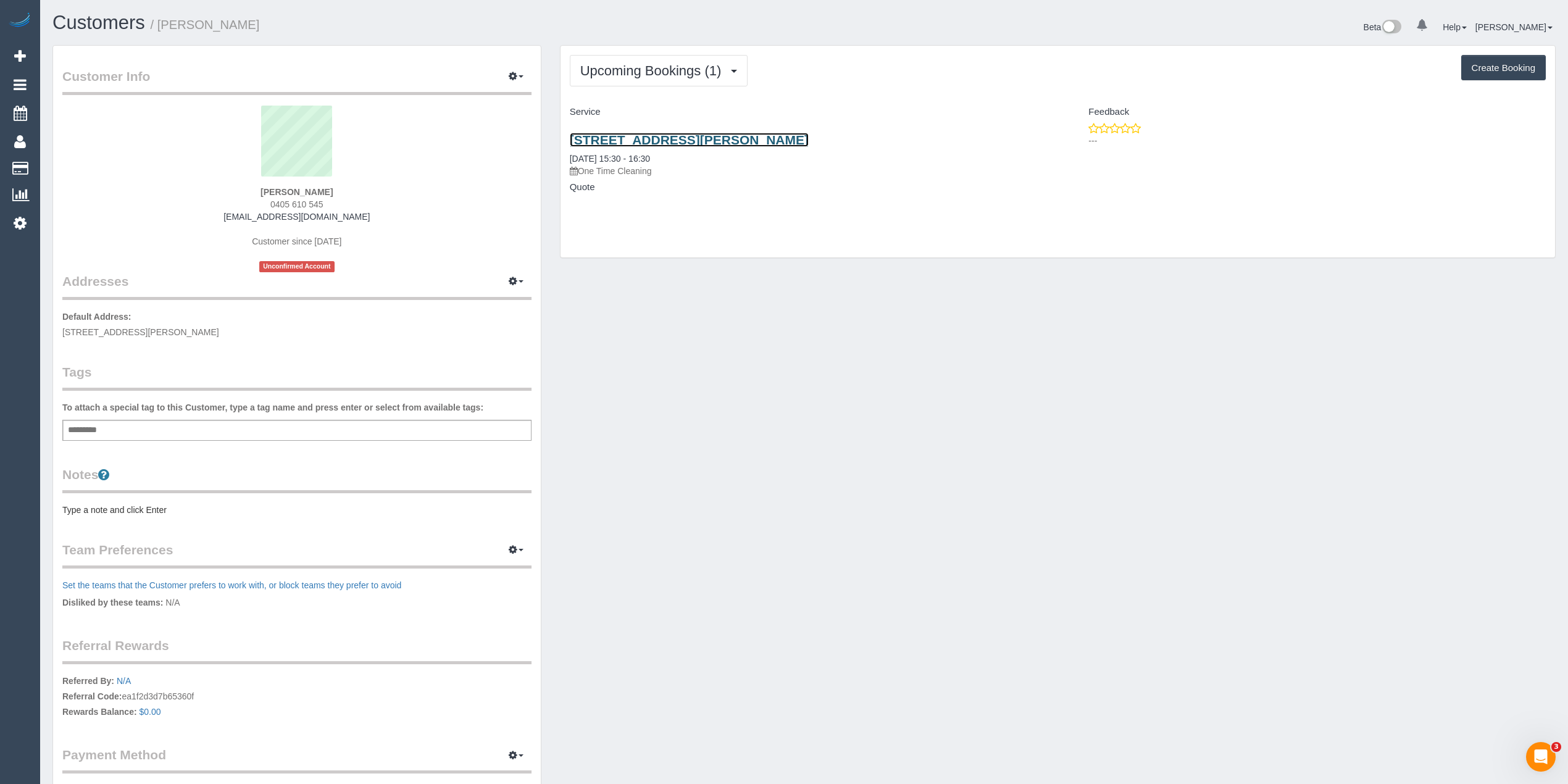
click at [658, 137] on link "[STREET_ADDRESS][PERSON_NAME]" at bounding box center [689, 140] width 239 height 14
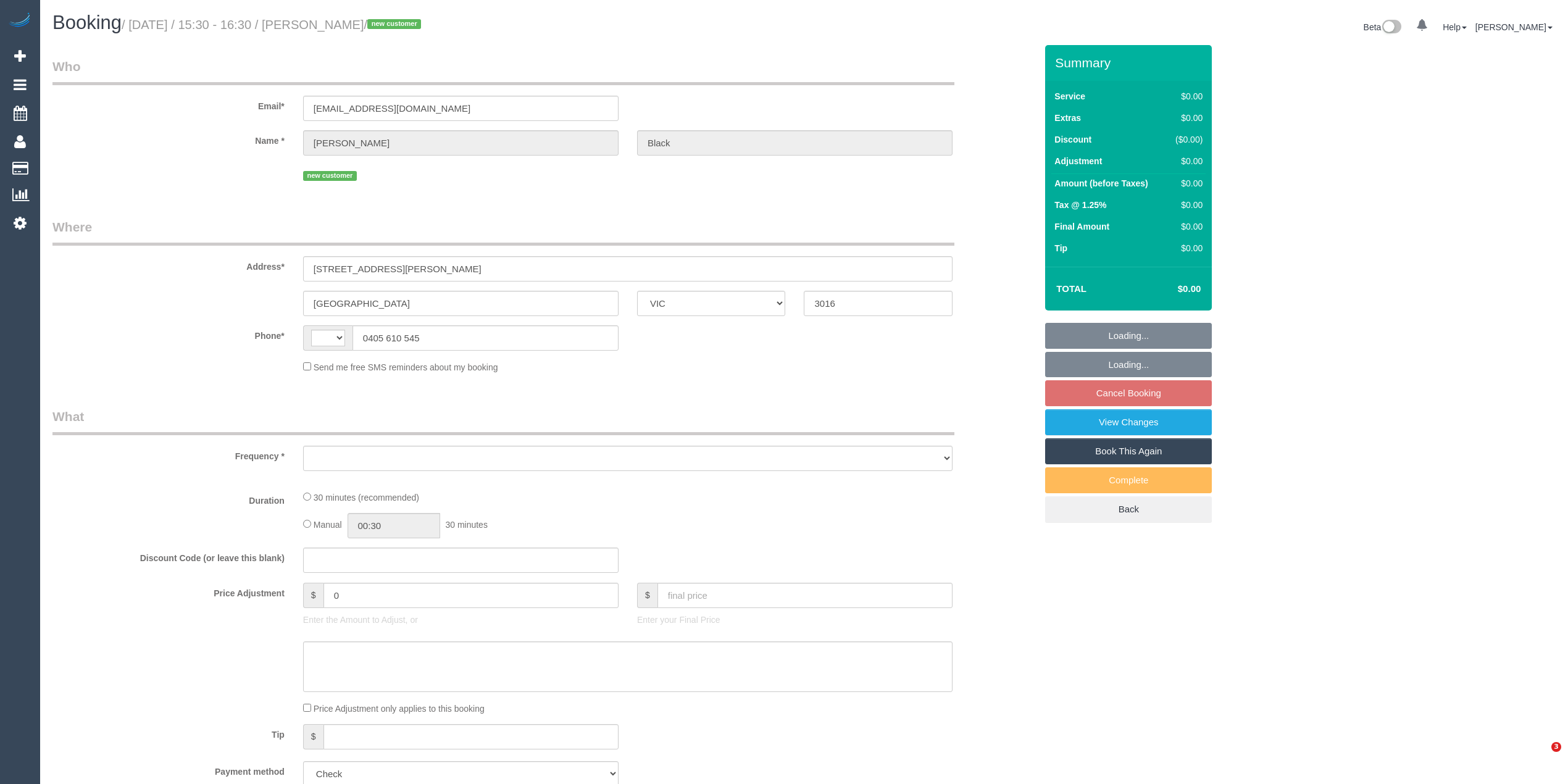
select select "VIC"
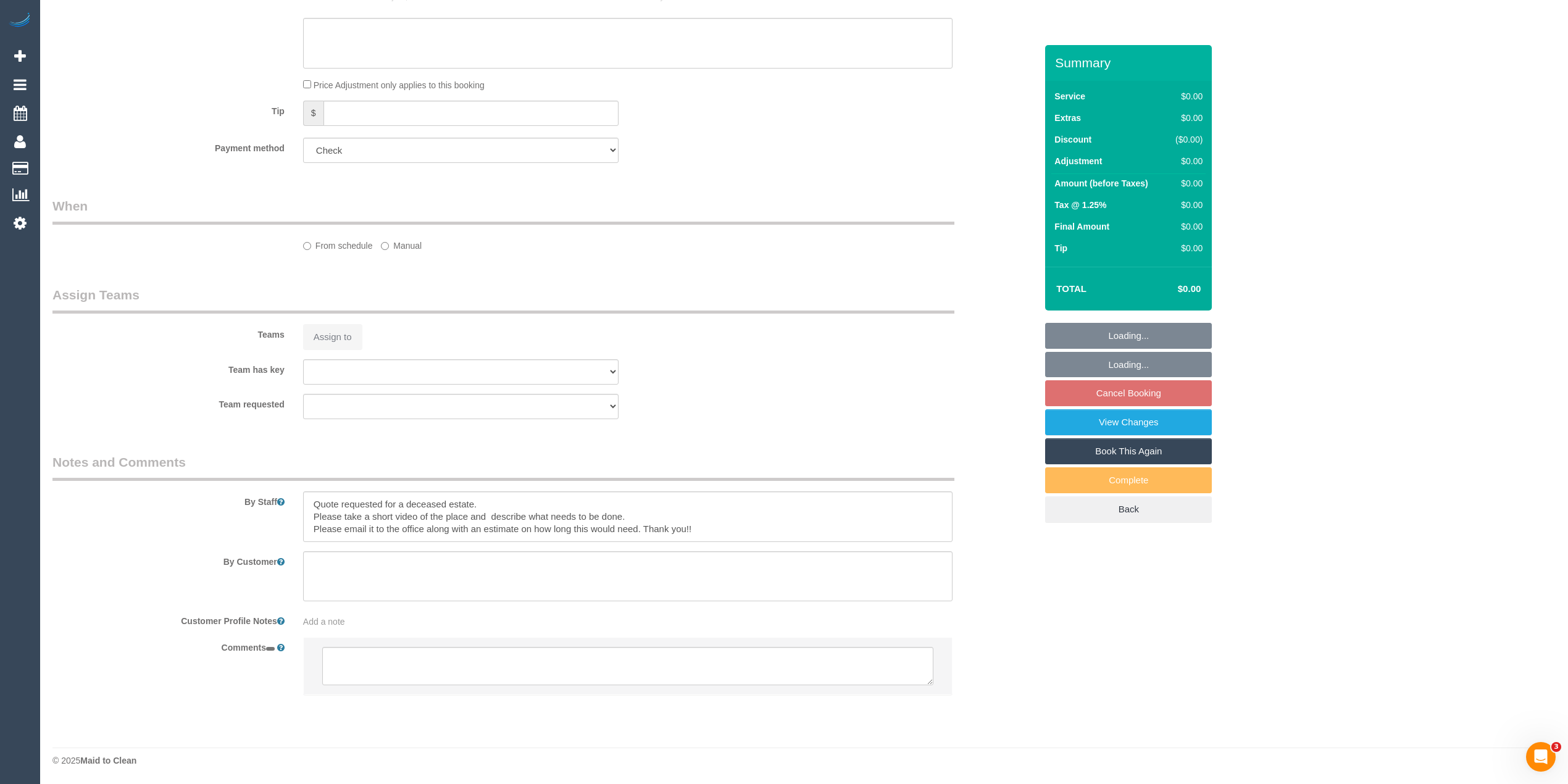
select select "string:AU"
select select "object:689"
select select "number:28"
select select "number:14"
select select "number:19"
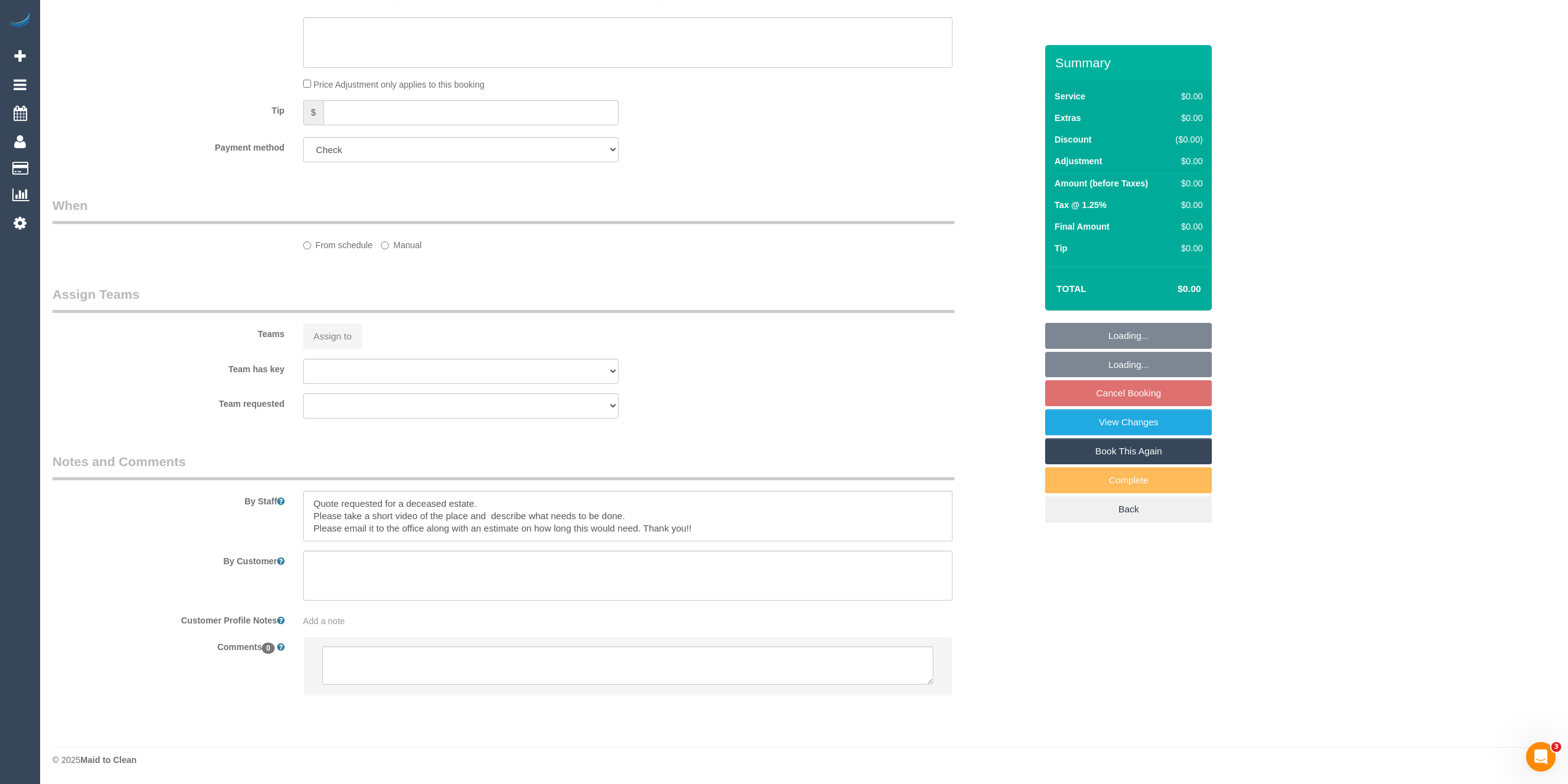
select select "number:24"
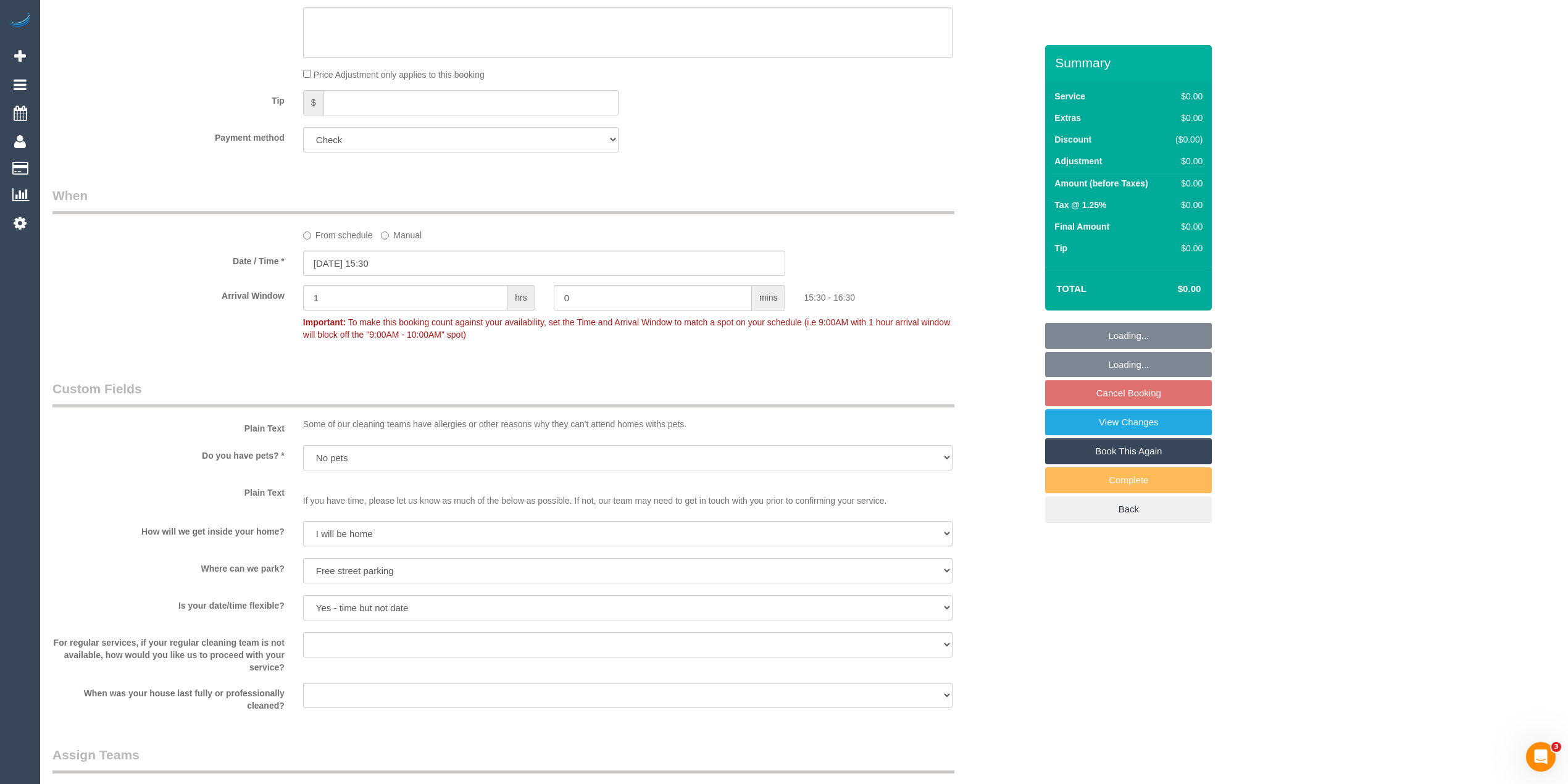
scroll to position [1214, 0]
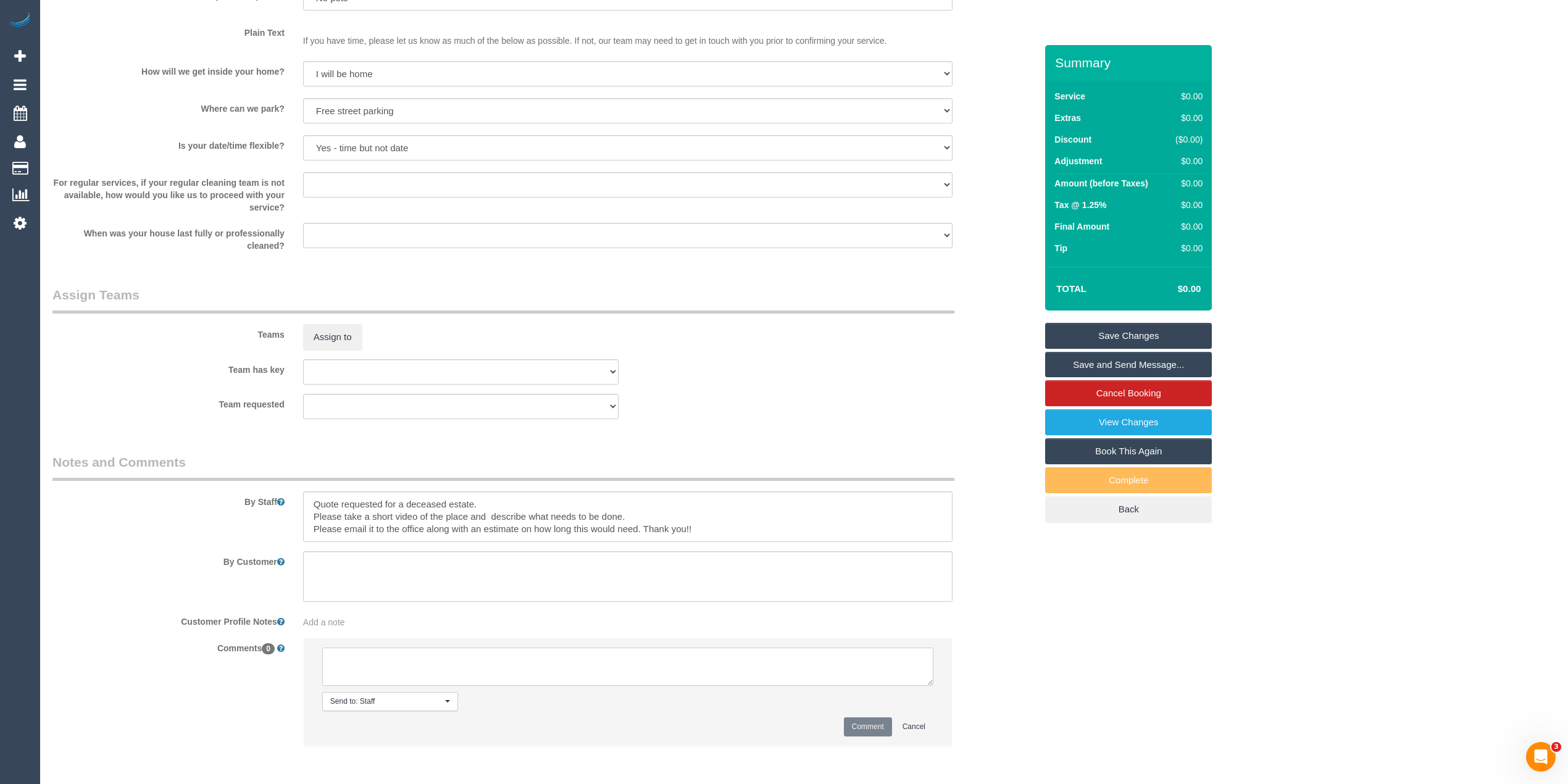
click at [418, 660] on textarea at bounding box center [628, 666] width 611 height 38
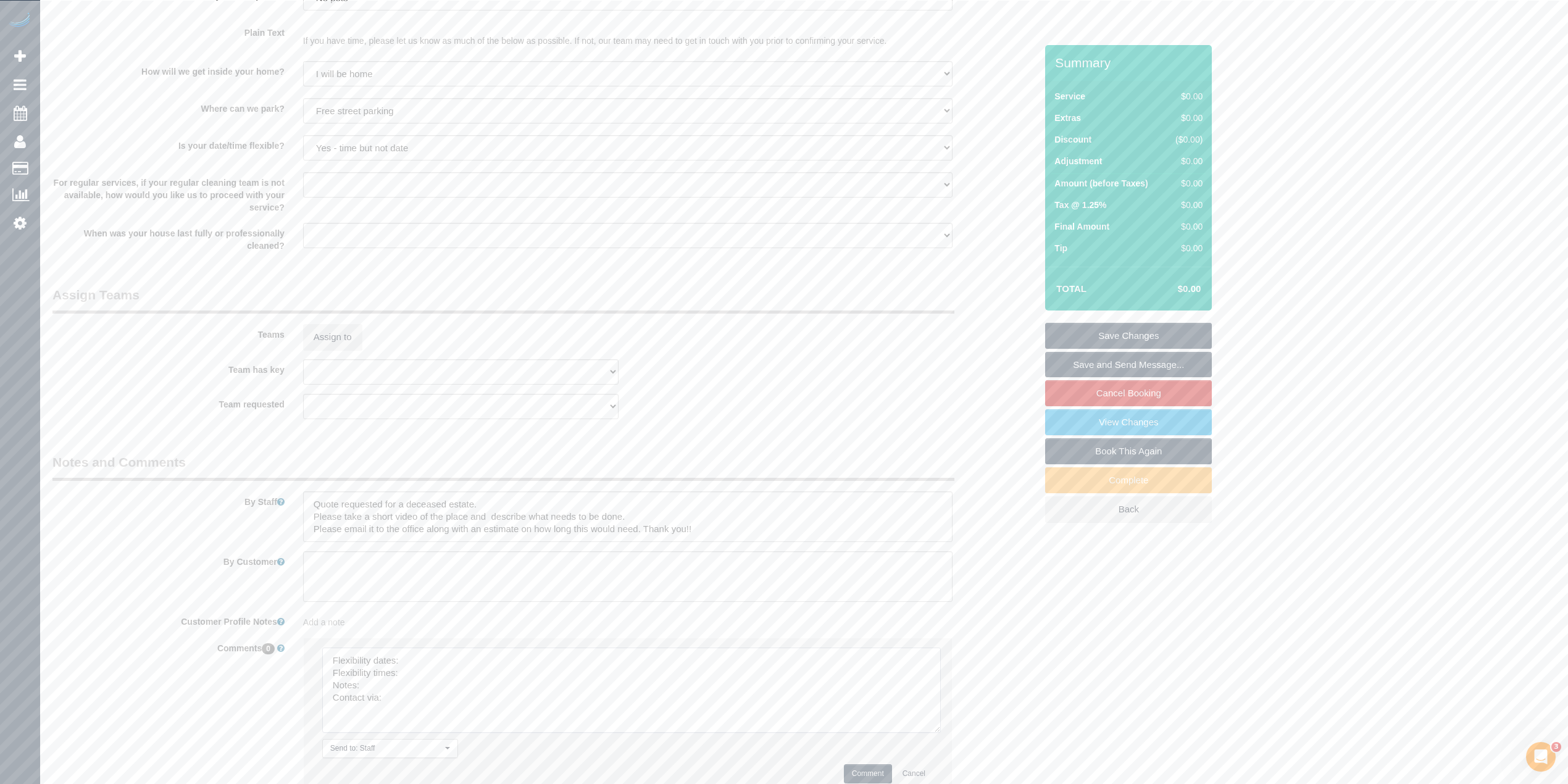
drag, startPoint x: 924, startPoint y: 674, endPoint x: 702, endPoint y: 689, distance: 222.5
click at [932, 722] on textarea at bounding box center [632, 691] width 618 height 85
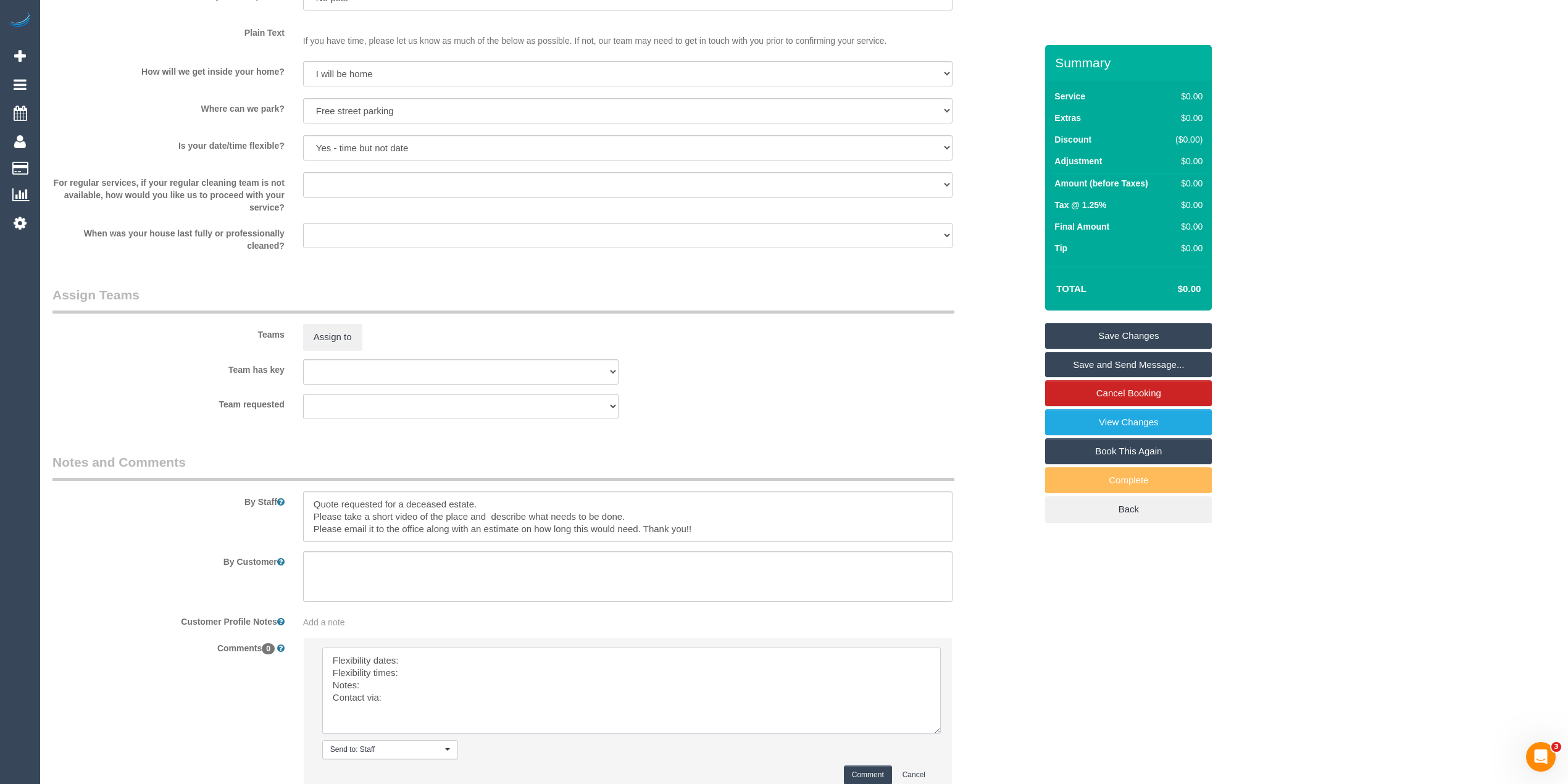
click at [429, 658] on textarea at bounding box center [632, 691] width 618 height 86
click at [425, 674] on textarea at bounding box center [632, 691] width 618 height 86
click at [372, 680] on textarea at bounding box center [632, 691] width 618 height 86
click at [436, 685] on textarea at bounding box center [632, 691] width 618 height 86
click at [435, 697] on textarea at bounding box center [632, 691] width 618 height 86
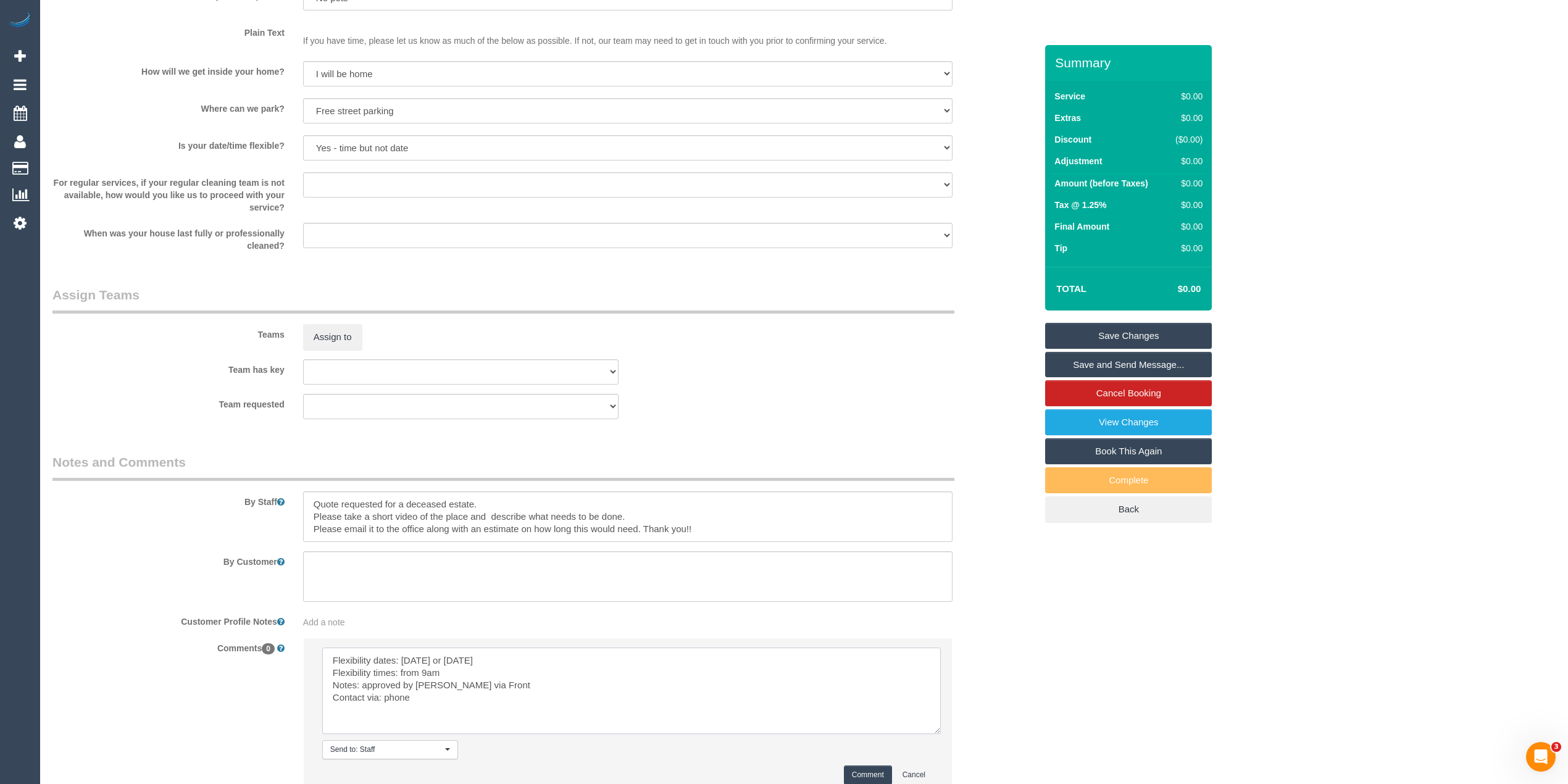
type textarea "Flexibility dates: Thursday or Saturday Flexibility times: from 9am Notes: appr…"
click at [873, 774] on button "Comment" at bounding box center [868, 775] width 48 height 19
